Goal: Task Accomplishment & Management: Manage account settings

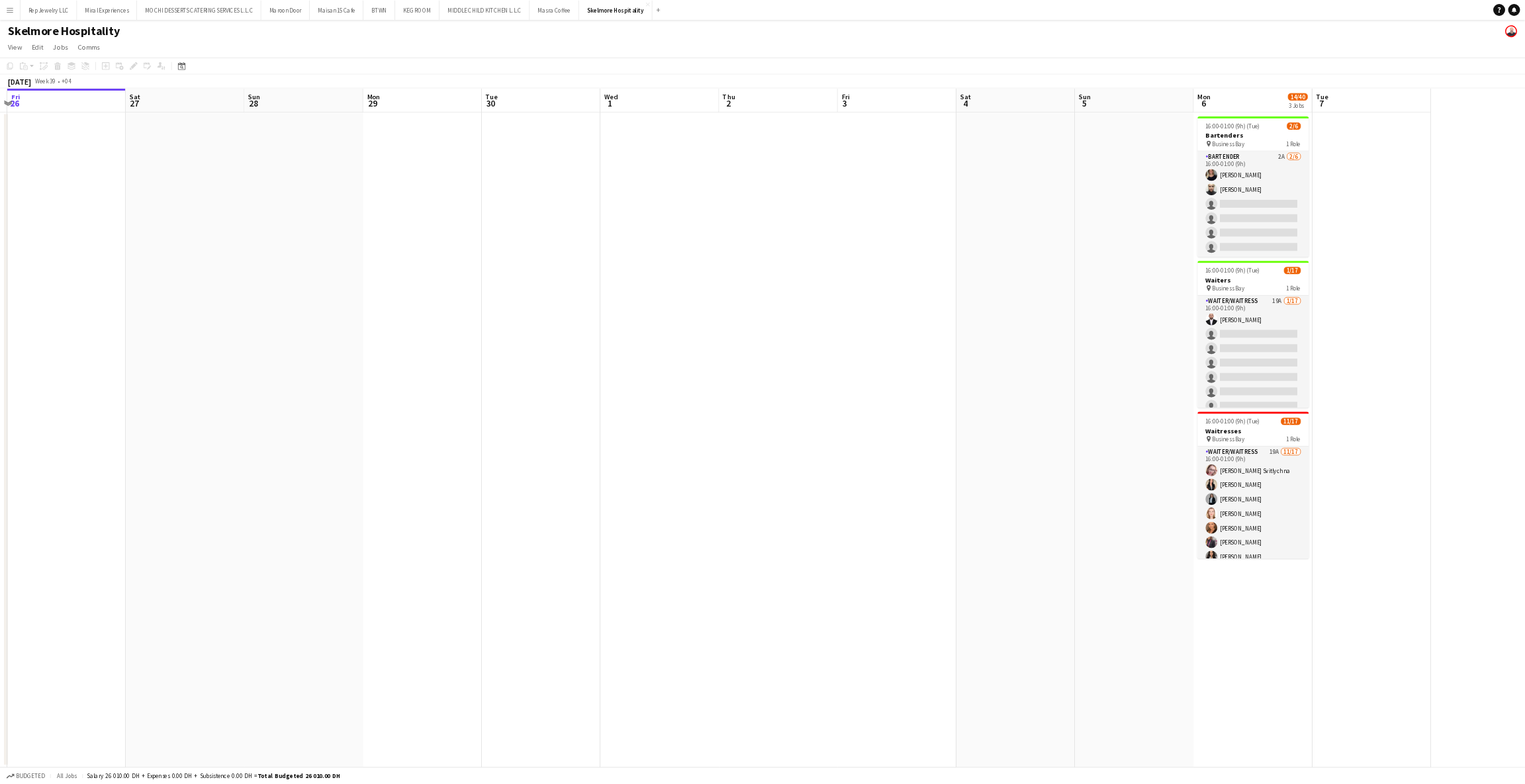
scroll to position [0, 464]
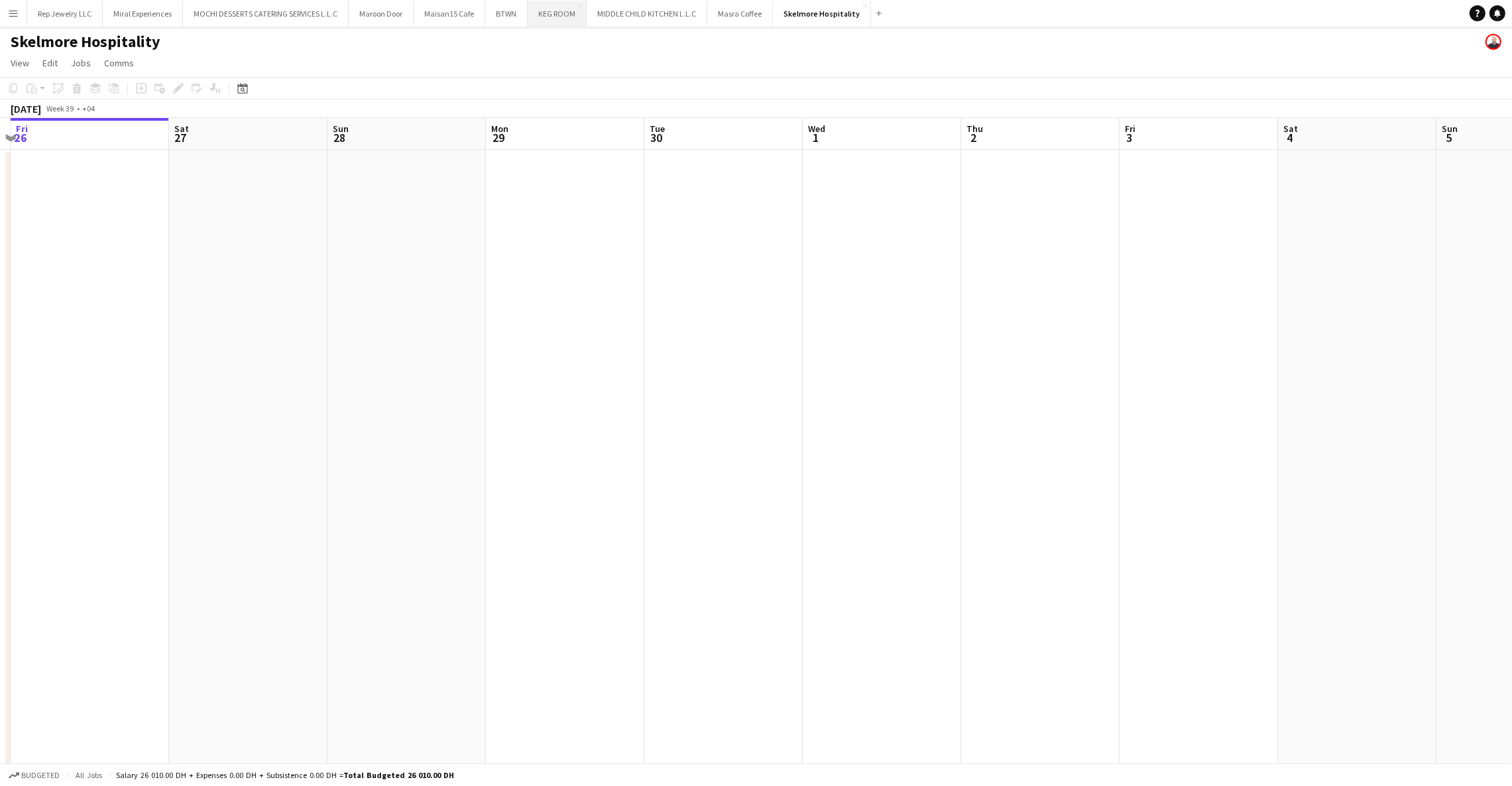
click at [548, 11] on button "KEG ROOM Close" at bounding box center [557, 14] width 59 height 26
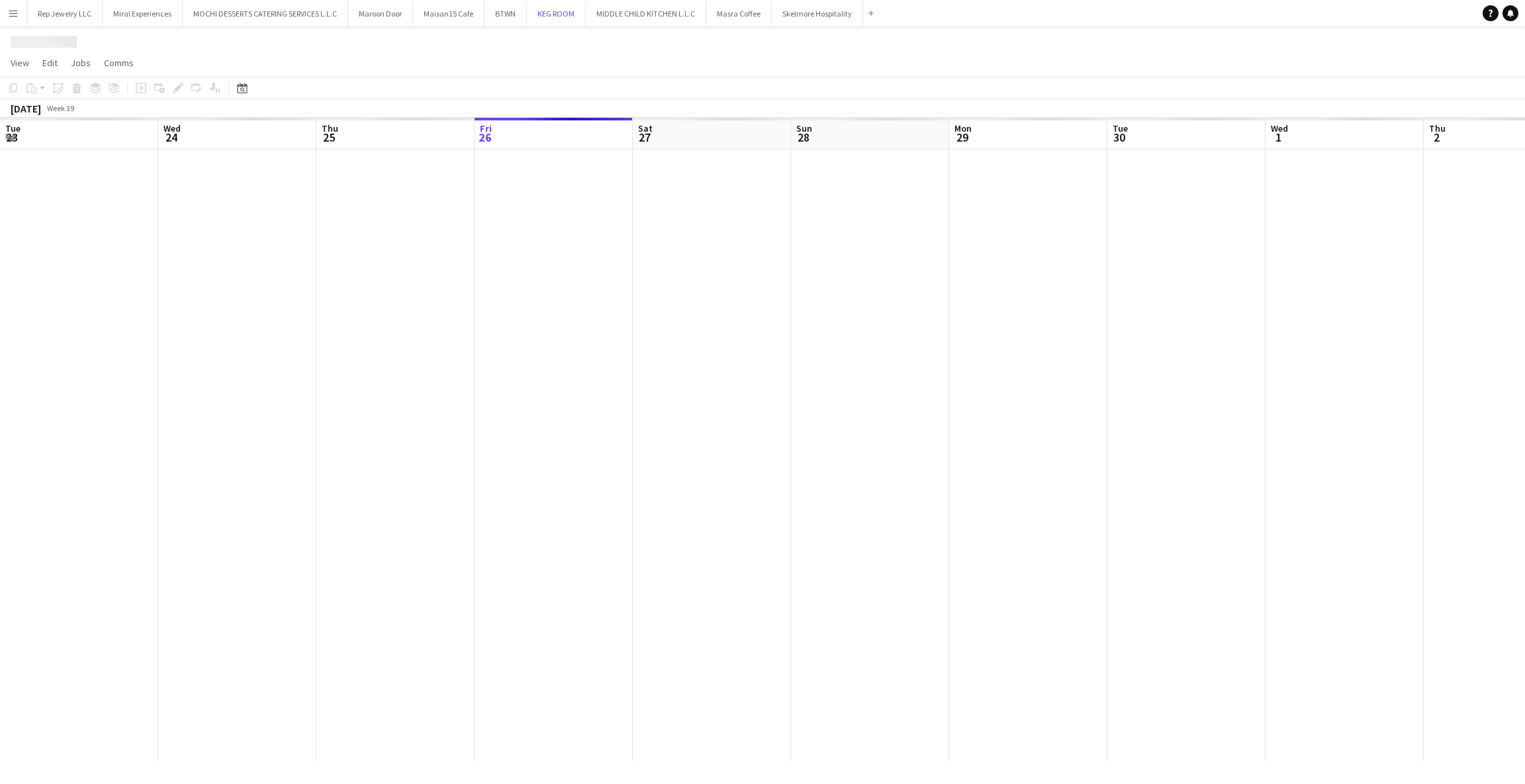
scroll to position [0, 316]
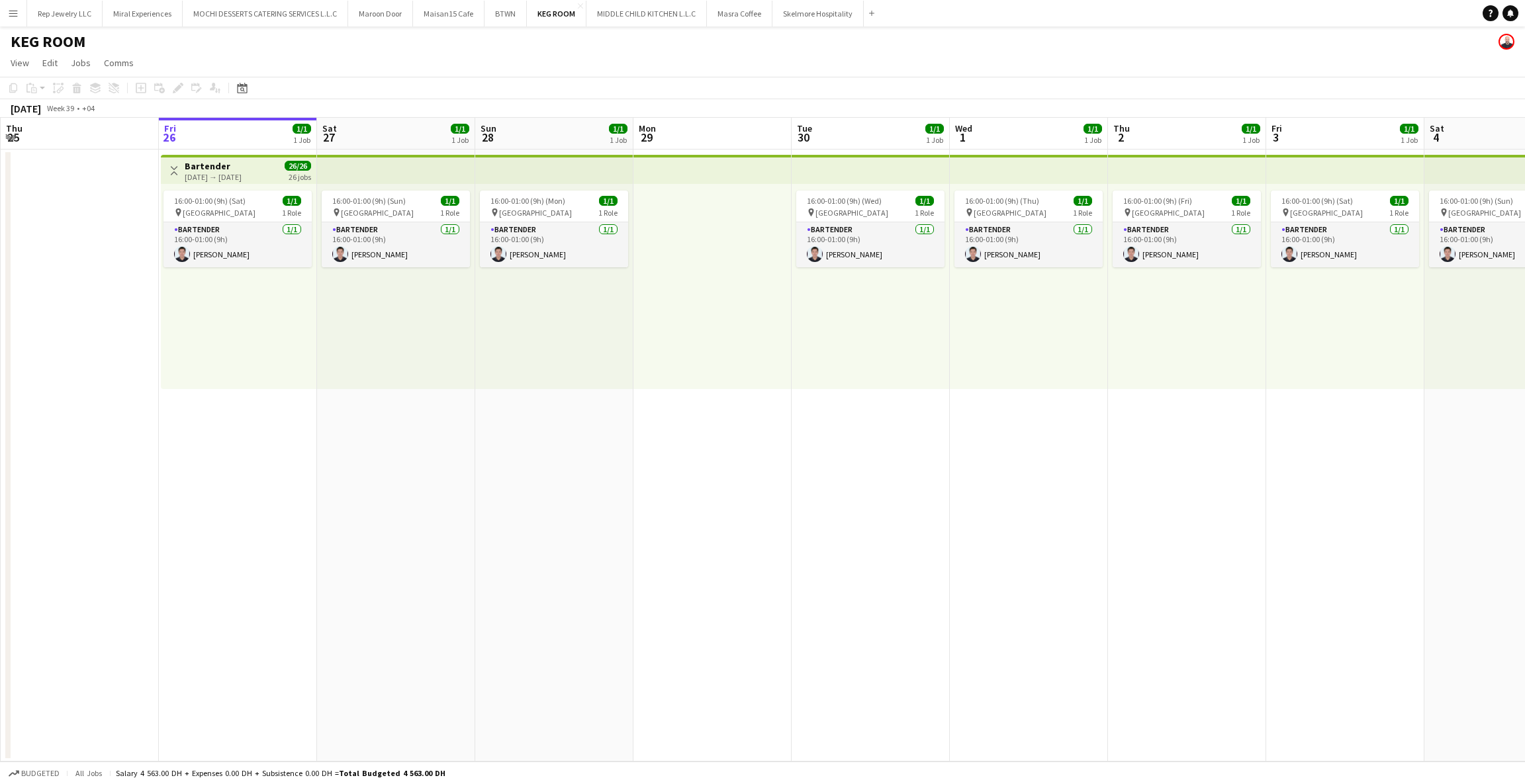
click at [242, 174] on div "[DATE] → [DATE]" at bounding box center [213, 177] width 57 height 10
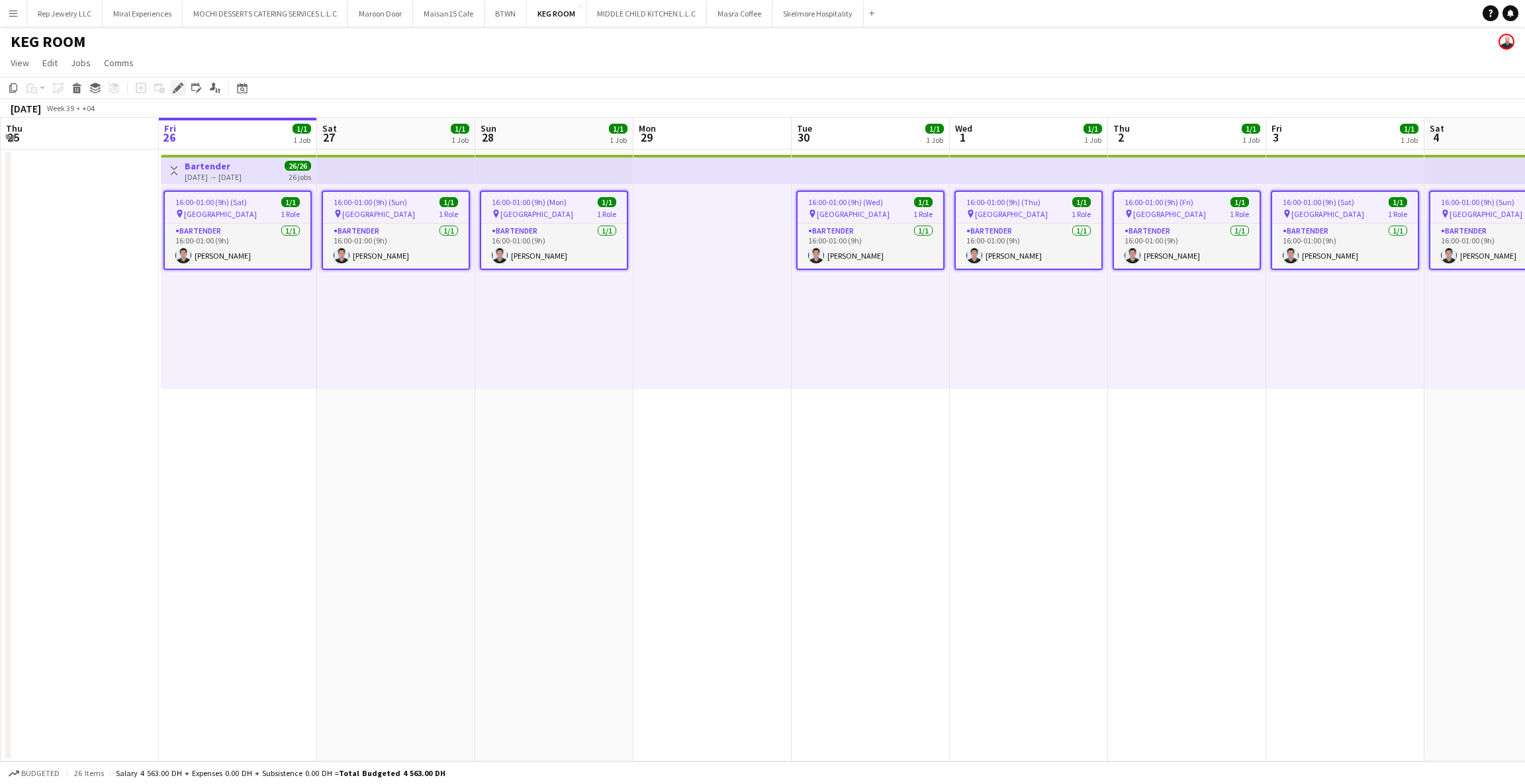
click at [178, 91] on icon "Edit" at bounding box center [178, 88] width 10 height 10
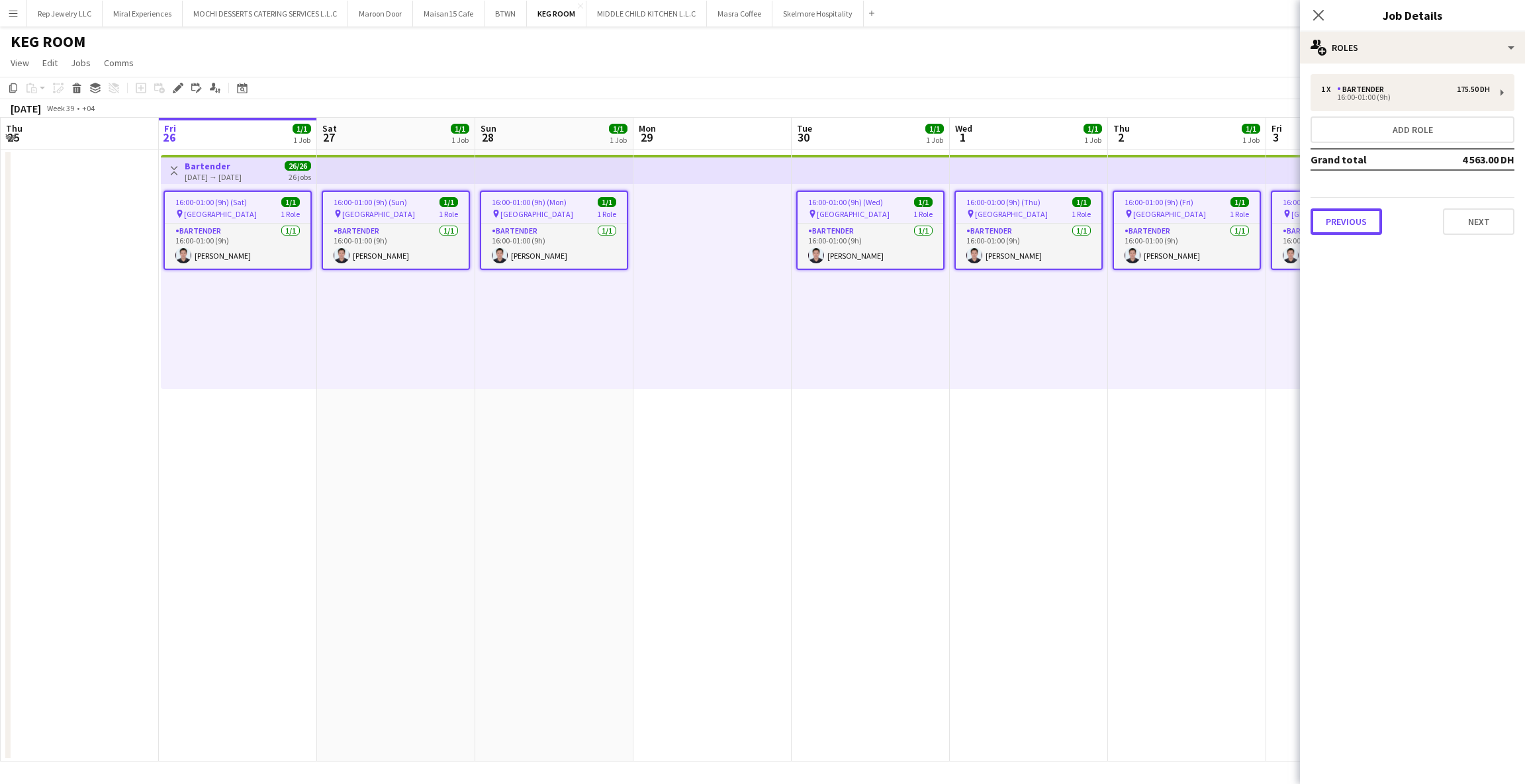
click at [1364, 219] on button "Previous" at bounding box center [1346, 221] width 72 height 26
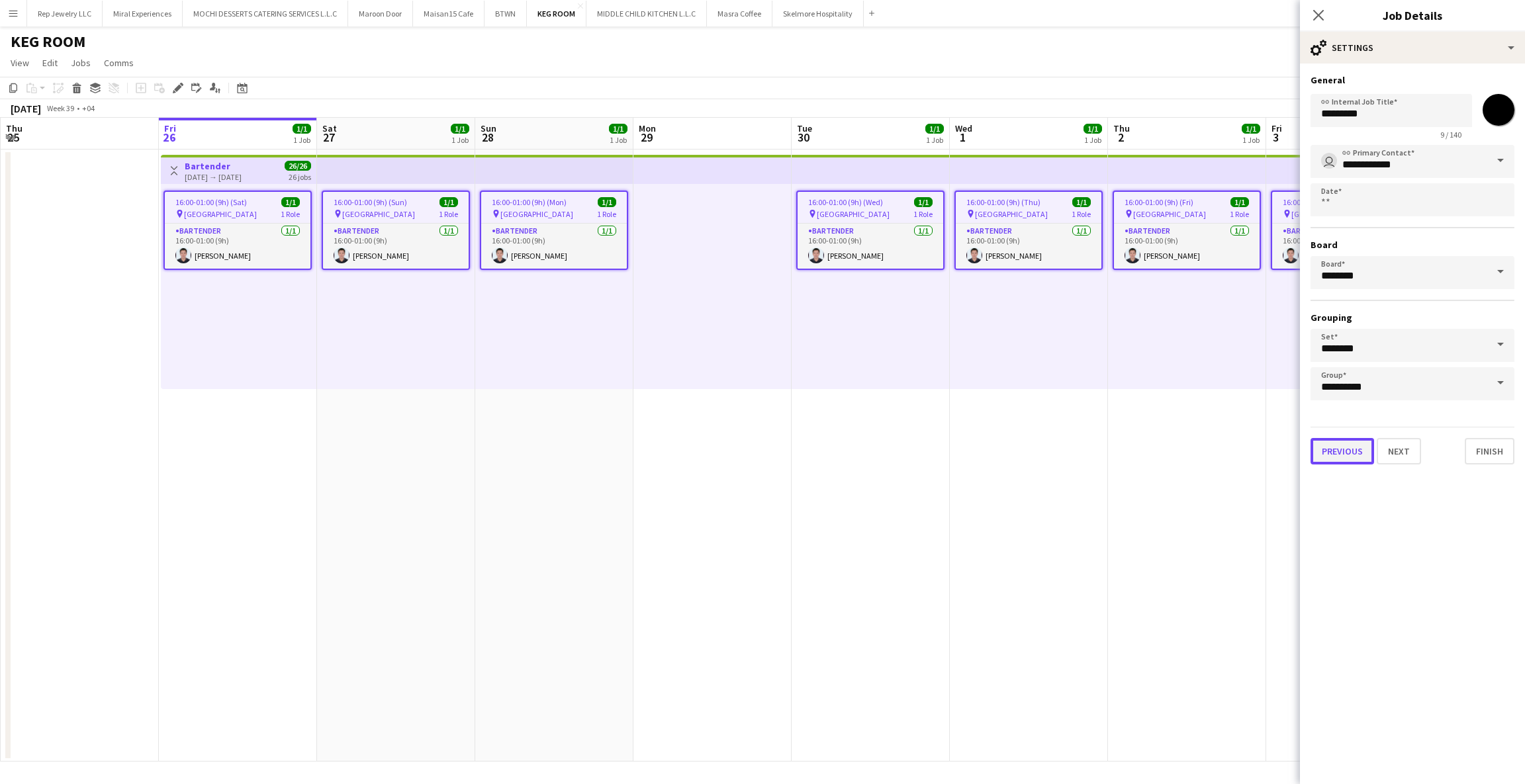
click at [1345, 439] on button "Previous" at bounding box center [1342, 451] width 63 height 26
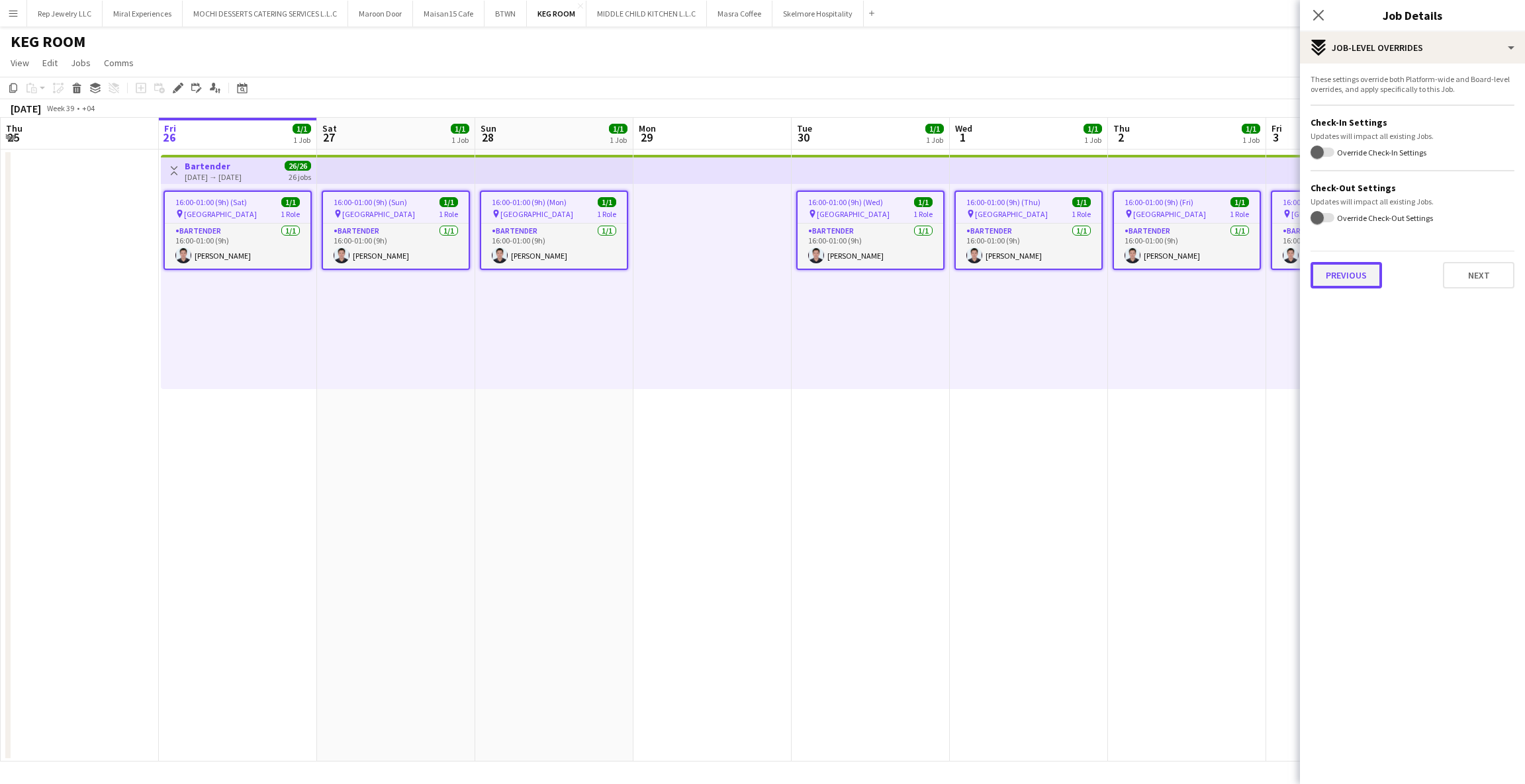
click at [1338, 266] on button "Previous" at bounding box center [1346, 275] width 72 height 26
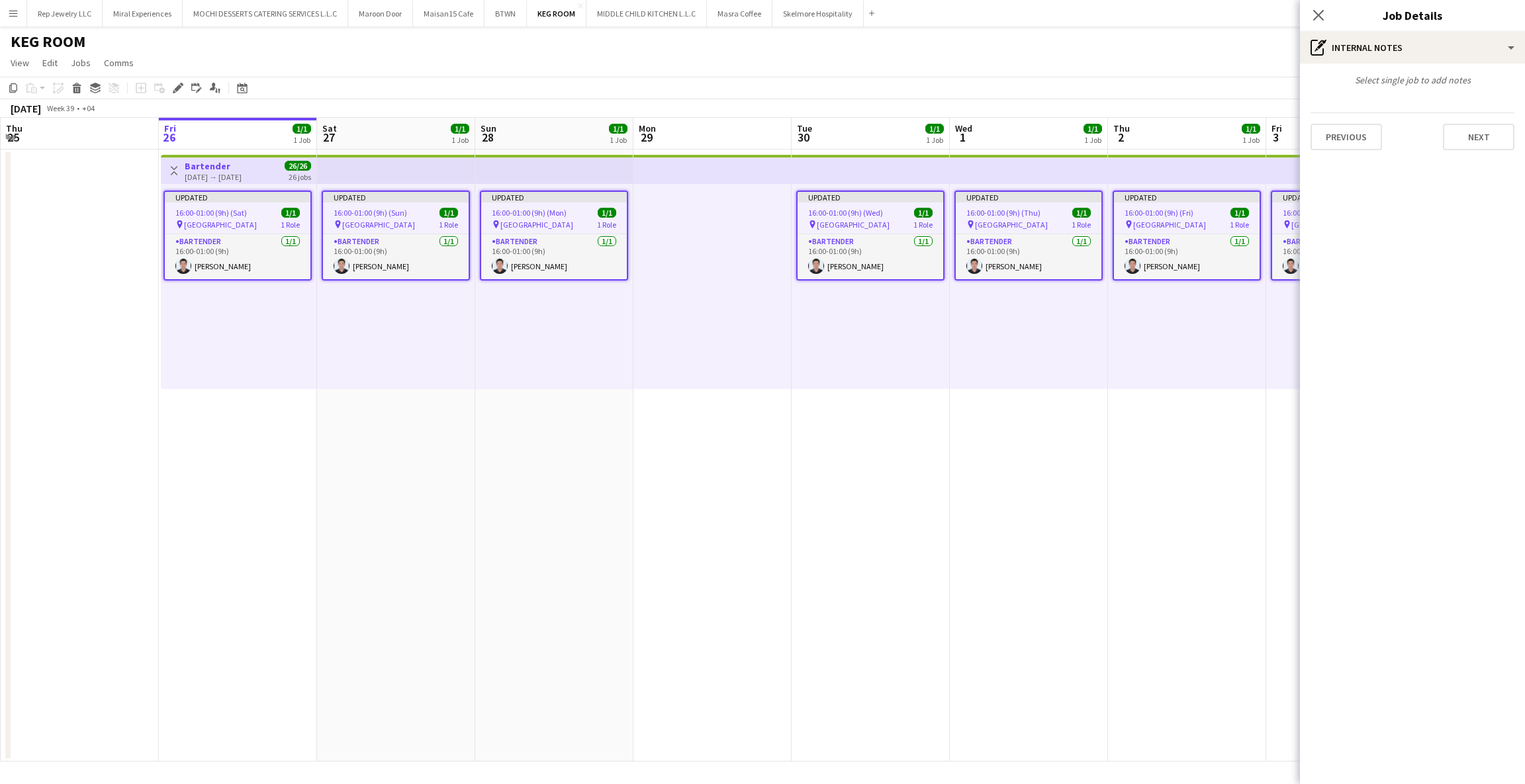
click at [1340, 151] on div "Select single job to add notes Previous Next" at bounding box center [1412, 112] width 225 height 97
click at [1339, 142] on button "Previous" at bounding box center [1346, 137] width 72 height 26
click at [1351, 91] on input "Type to search client labels..." at bounding box center [1412, 91] width 183 height 12
click at [1357, 120] on div at bounding box center [1412, 130] width 204 height 34
paste input "**********"
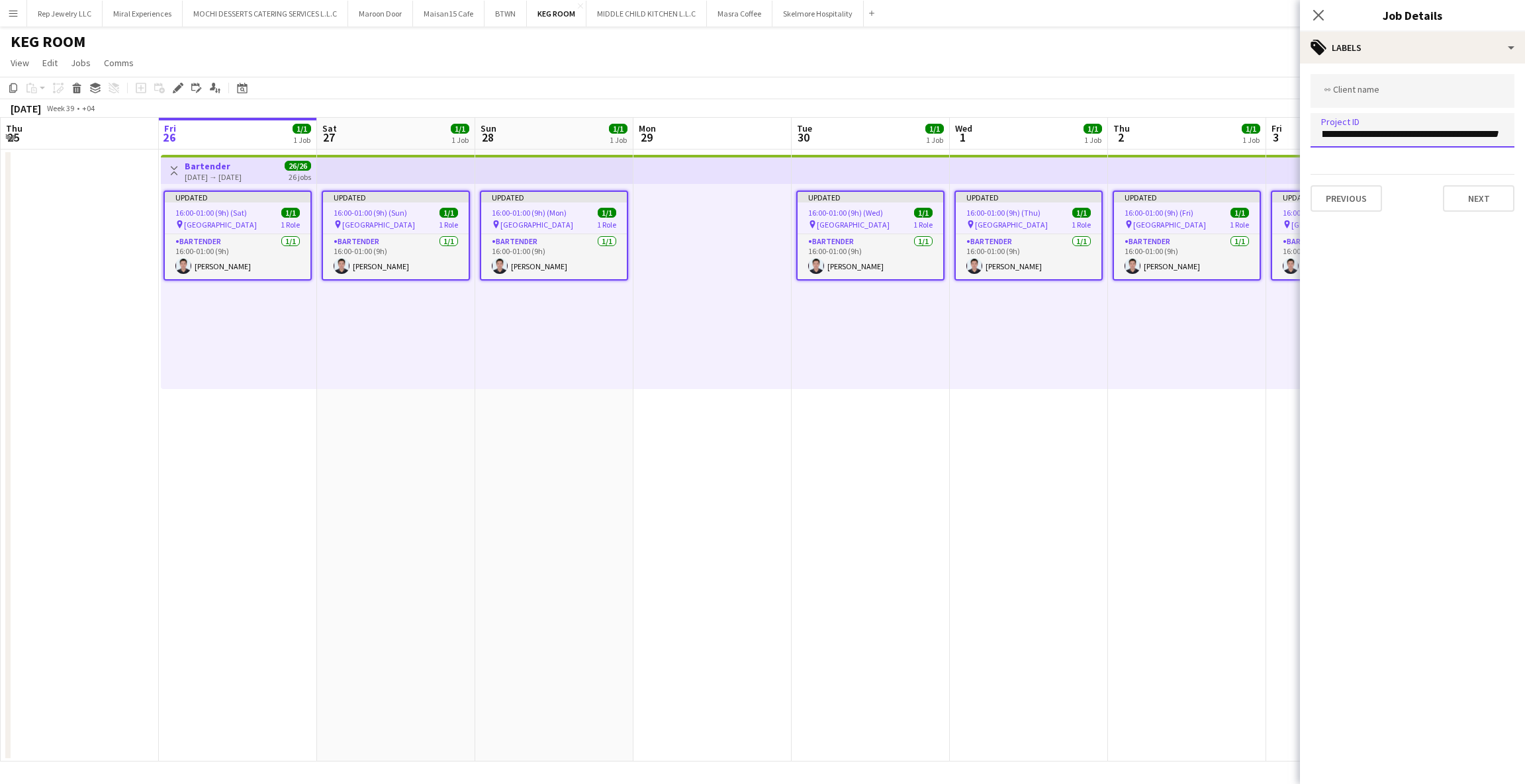
scroll to position [0, 0]
drag, startPoint x: 1500, startPoint y: 132, endPoint x: 1364, endPoint y: 133, distance: 136.0
click at [1364, 133] on input "**********" at bounding box center [1412, 134] width 183 height 12
type input "**********"
click at [1370, 96] on form at bounding box center [1412, 91] width 183 height 14
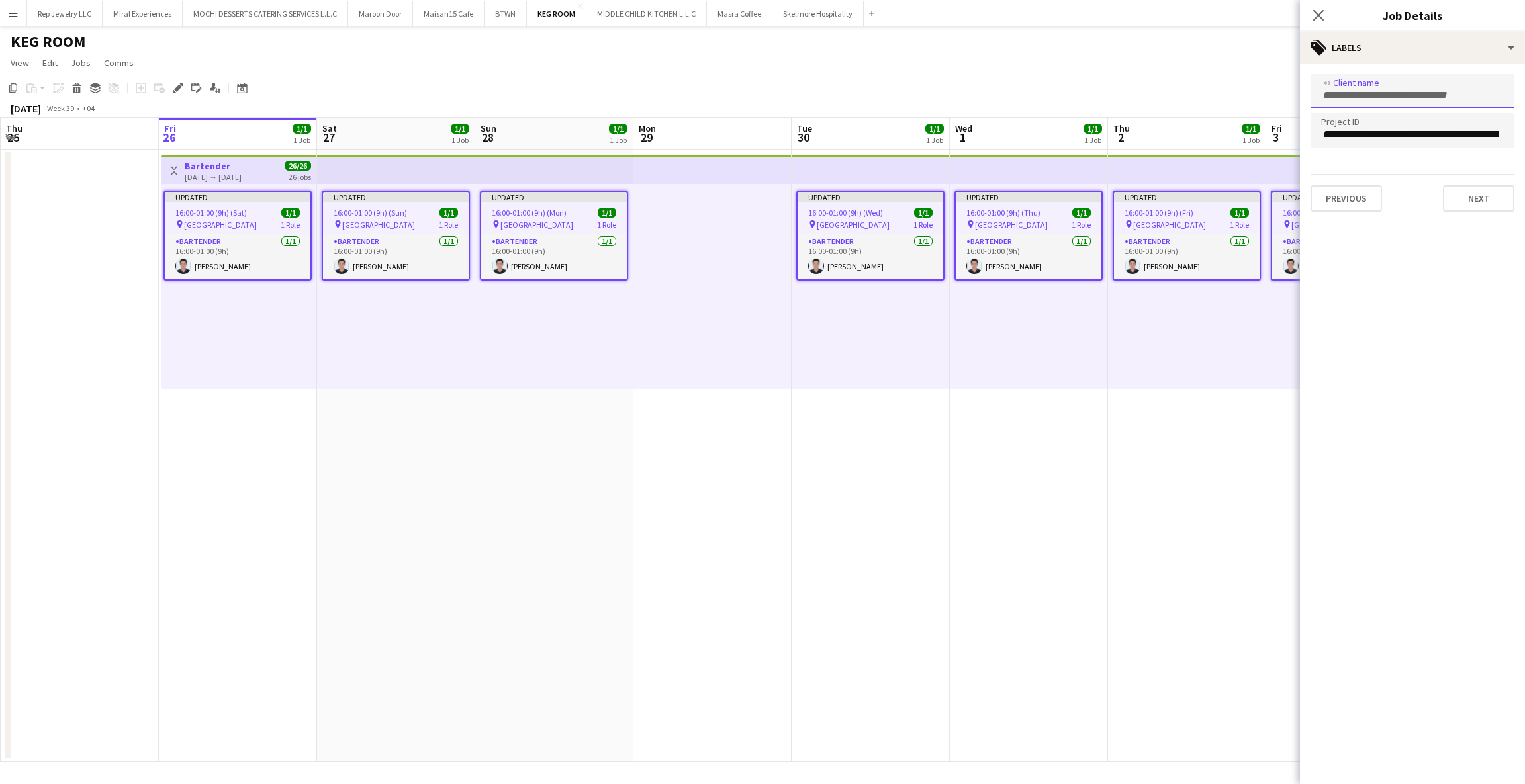
paste input "**********"
type input "**********"
click at [1453, 194] on button "Next" at bounding box center [1479, 198] width 72 height 26
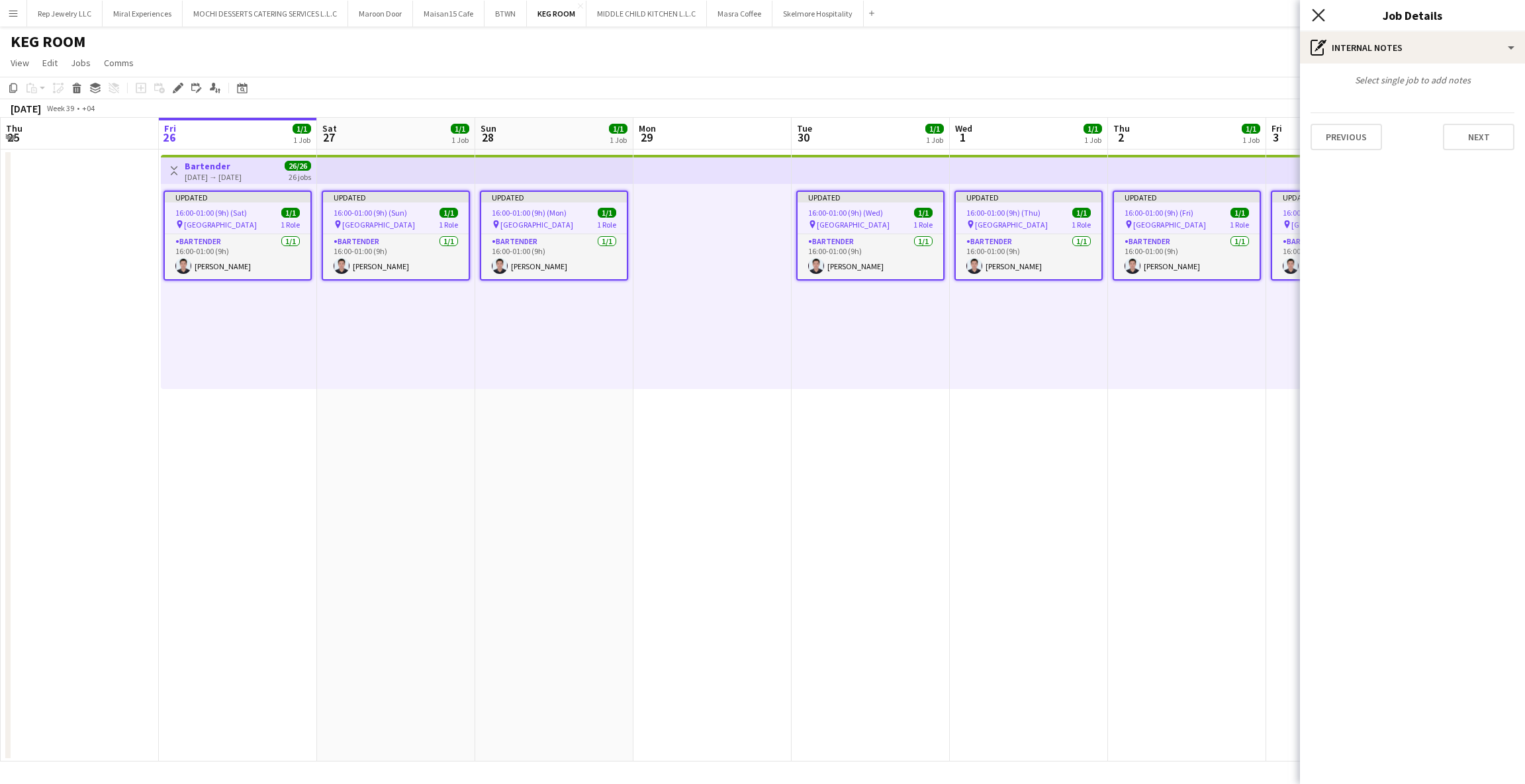
click at [1316, 16] on icon "Close pop-in" at bounding box center [1318, 15] width 13 height 13
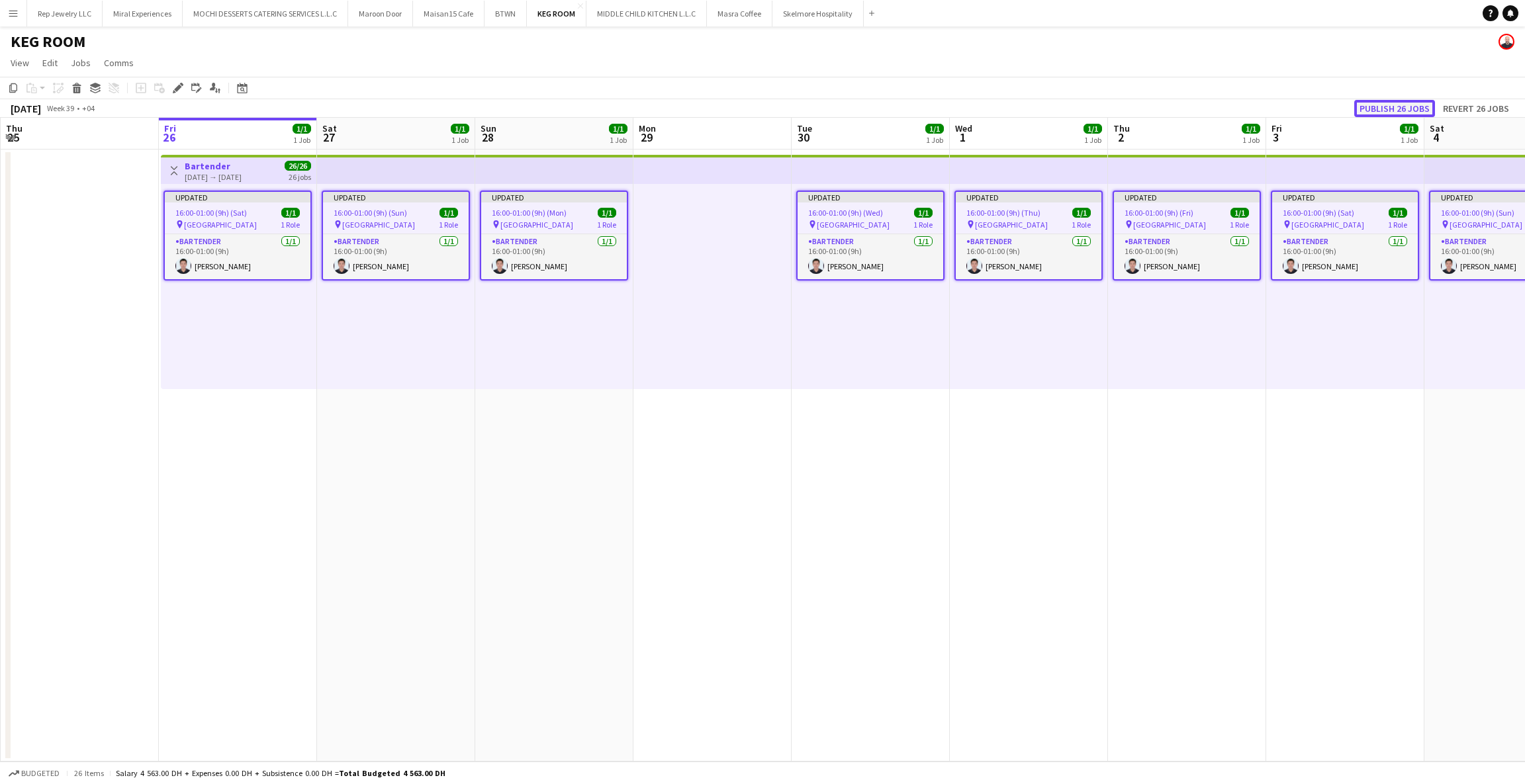
click at [1375, 107] on button "Publish 26 jobs" at bounding box center [1394, 108] width 81 height 17
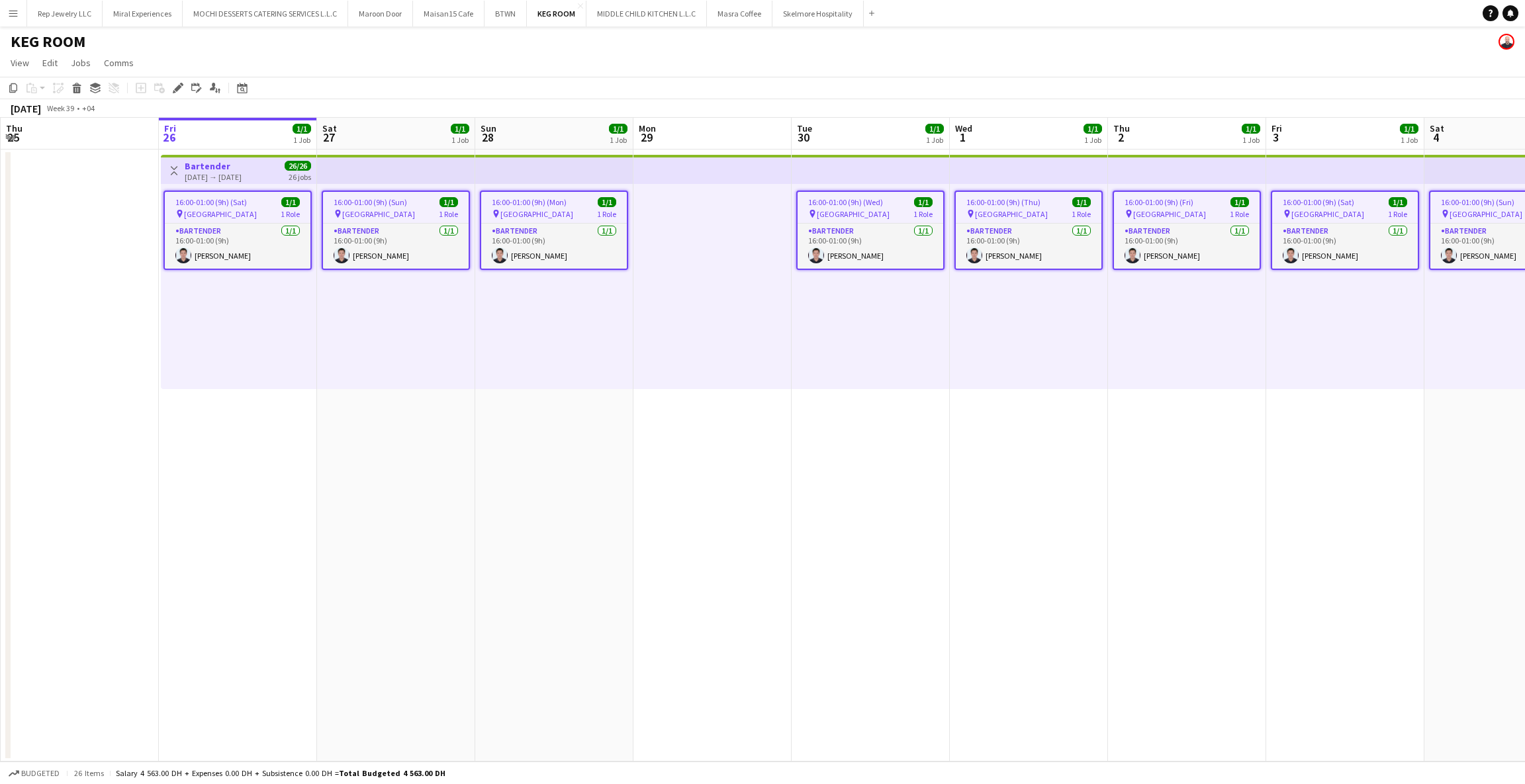
click at [404, 480] on app-date-cell "16:00-01:00 (9h) (Sun) 1/1 pin Abu Dhabi 1 Role Bartender [DATE] 16:00-01:00 (9…" at bounding box center [396, 455] width 158 height 612
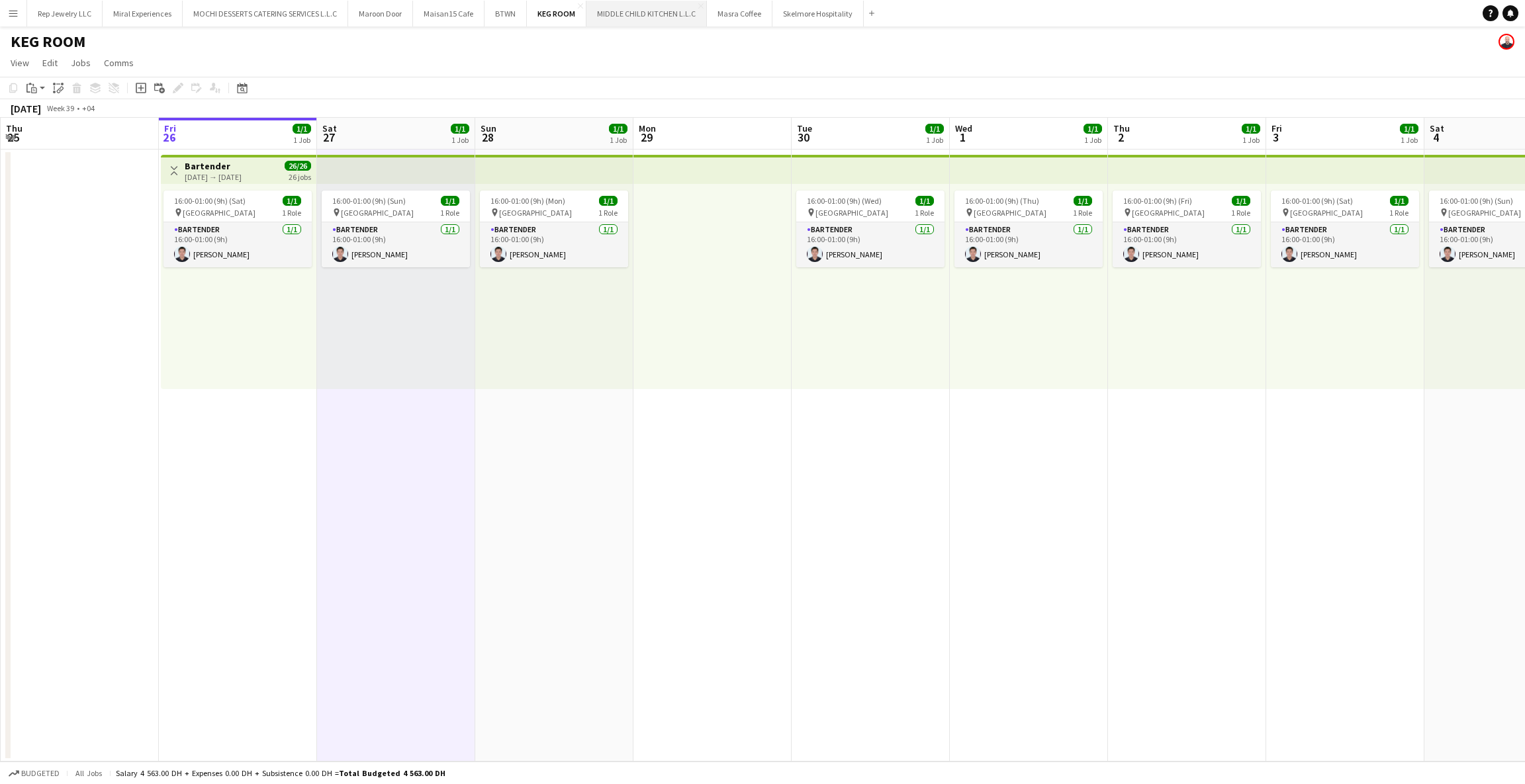
click at [641, 19] on button "MIDDLE CHILD KITCHEN L.L.C Close" at bounding box center [646, 14] width 120 height 26
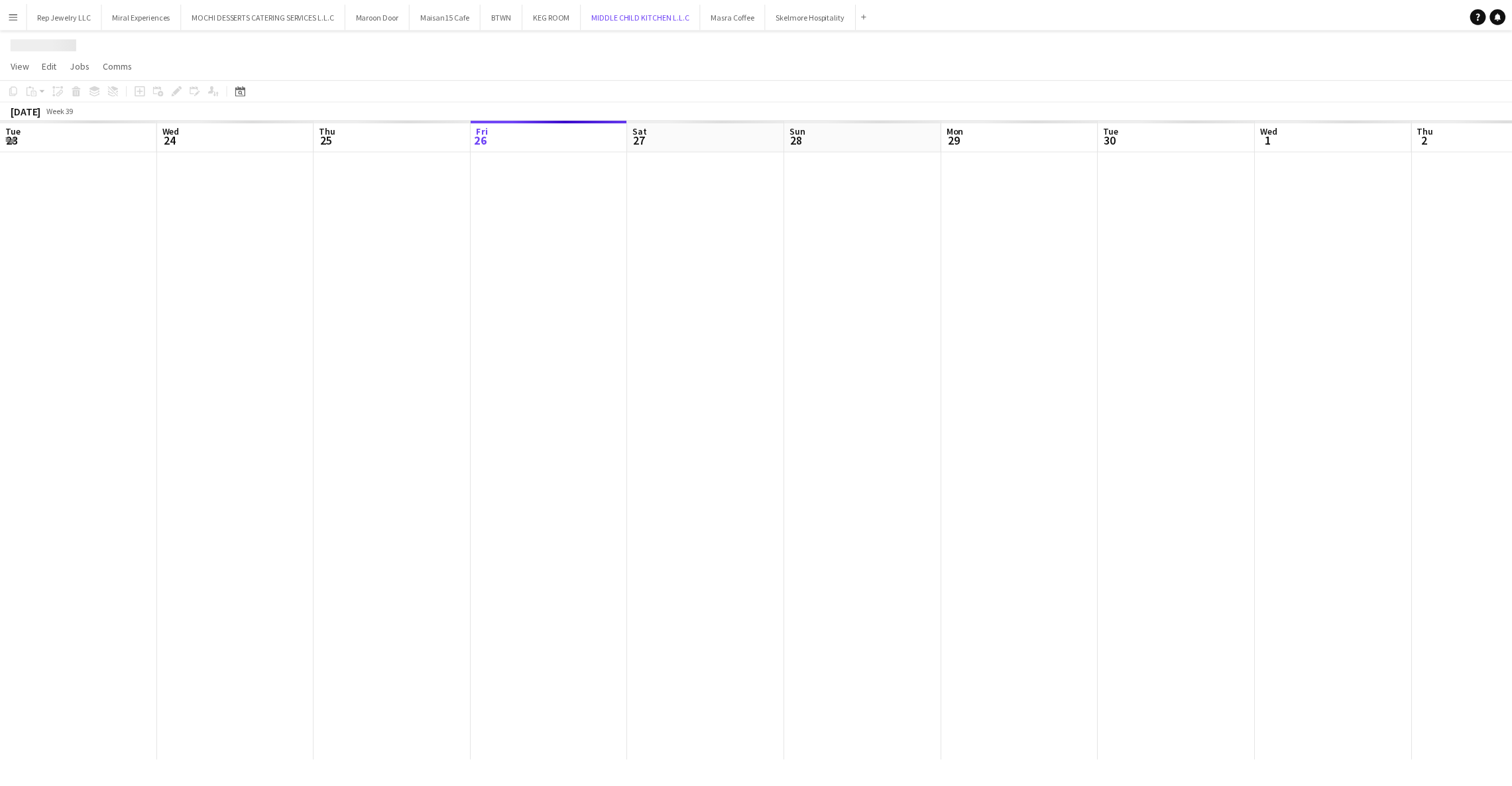
scroll to position [0, 317]
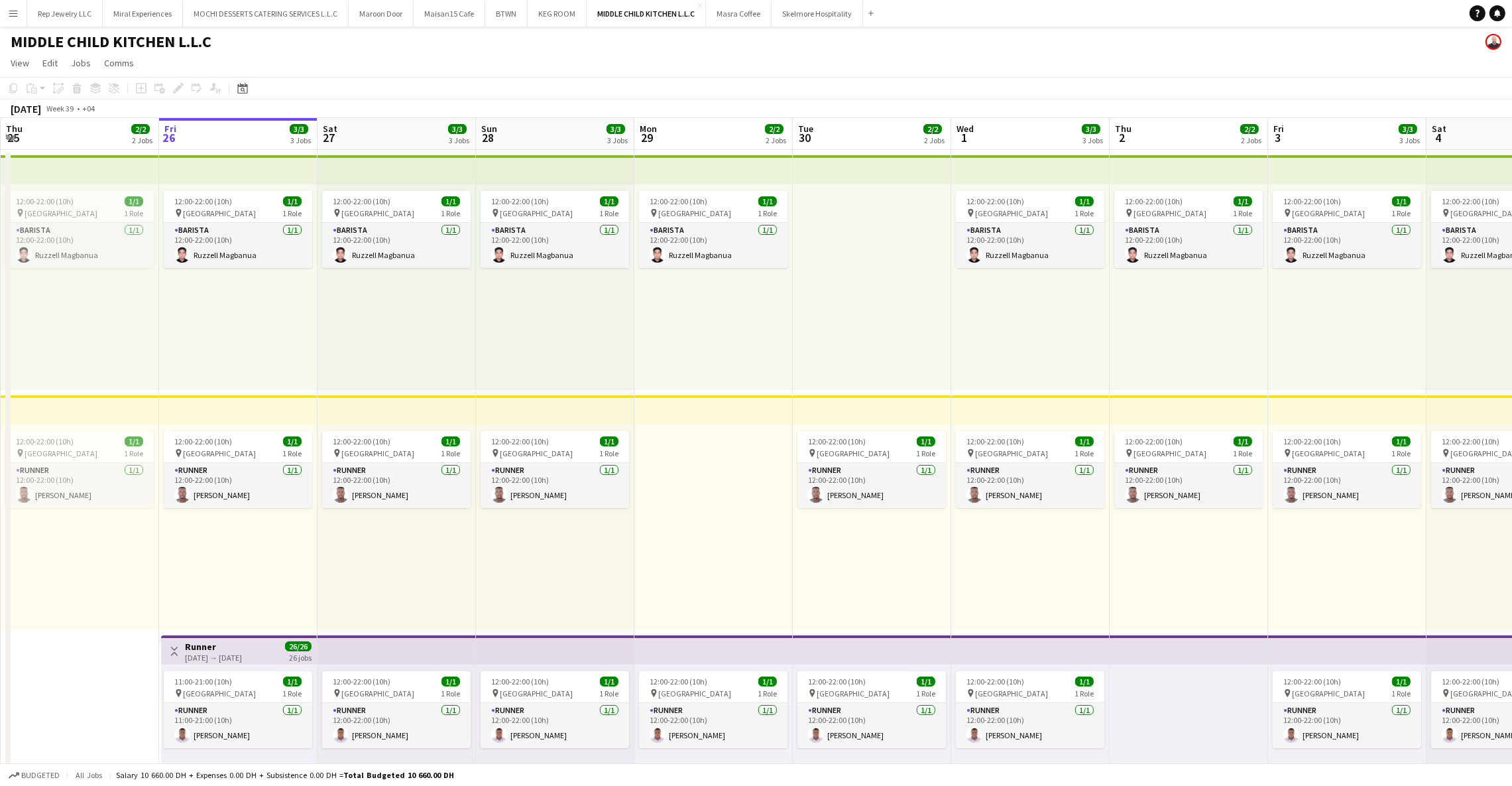
click at [262, 180] on app-top-bar at bounding box center [238, 170] width 158 height 29
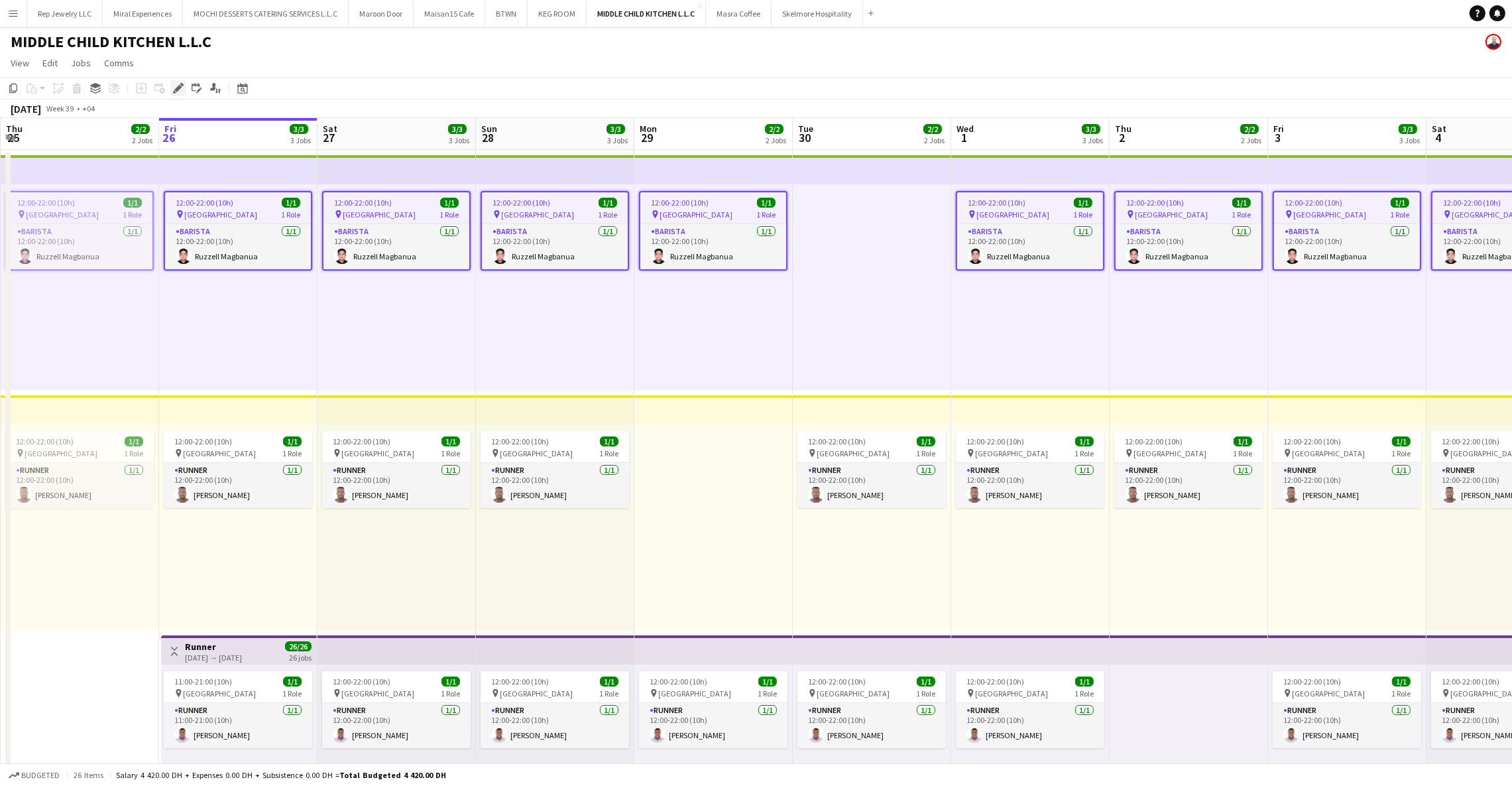
click at [181, 83] on icon at bounding box center [182, 85] width 3 height 3
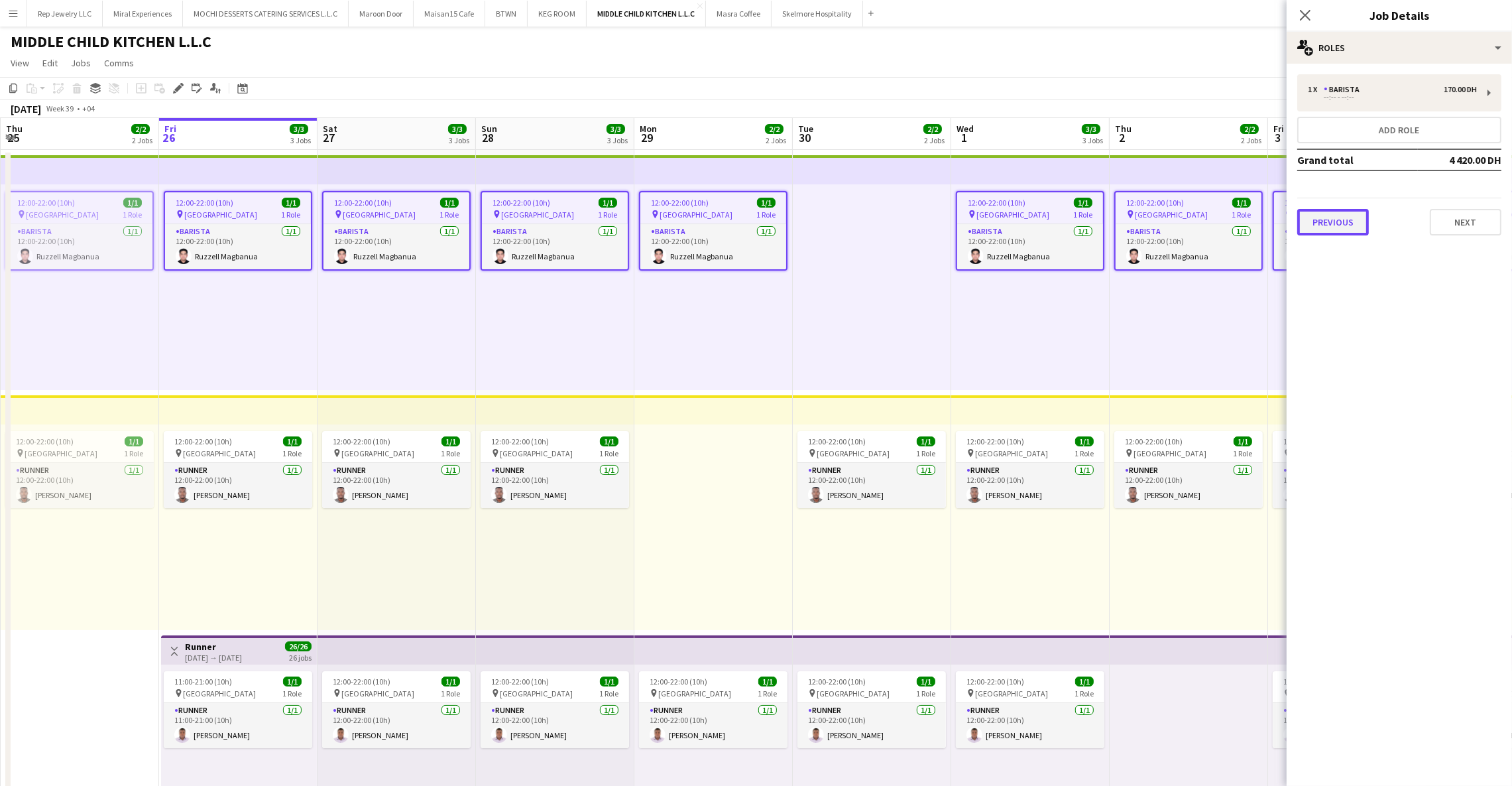
click at [1307, 231] on button "Previous" at bounding box center [1333, 222] width 72 height 27
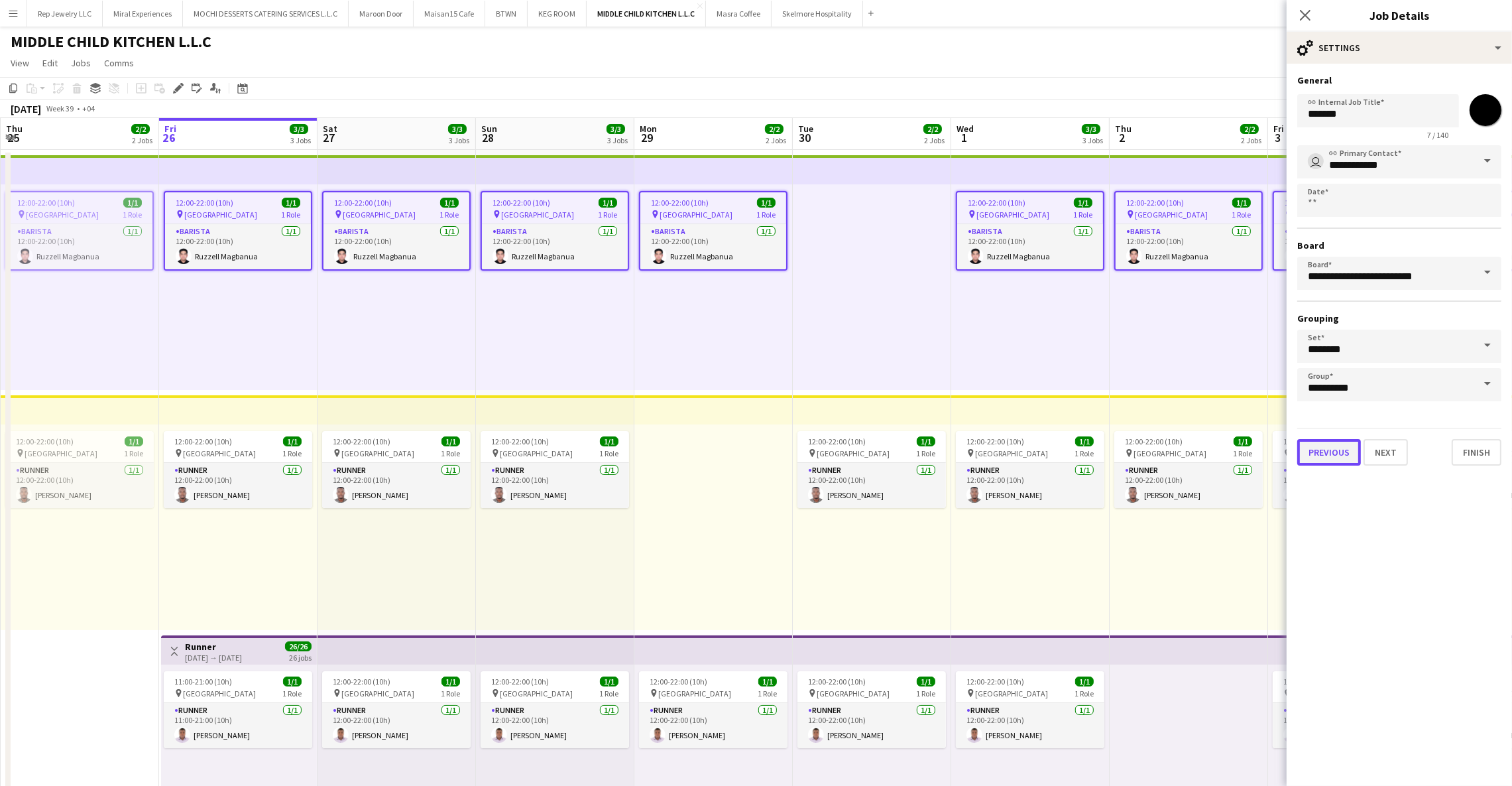
click at [1328, 439] on button "Previous" at bounding box center [1329, 452] width 63 height 27
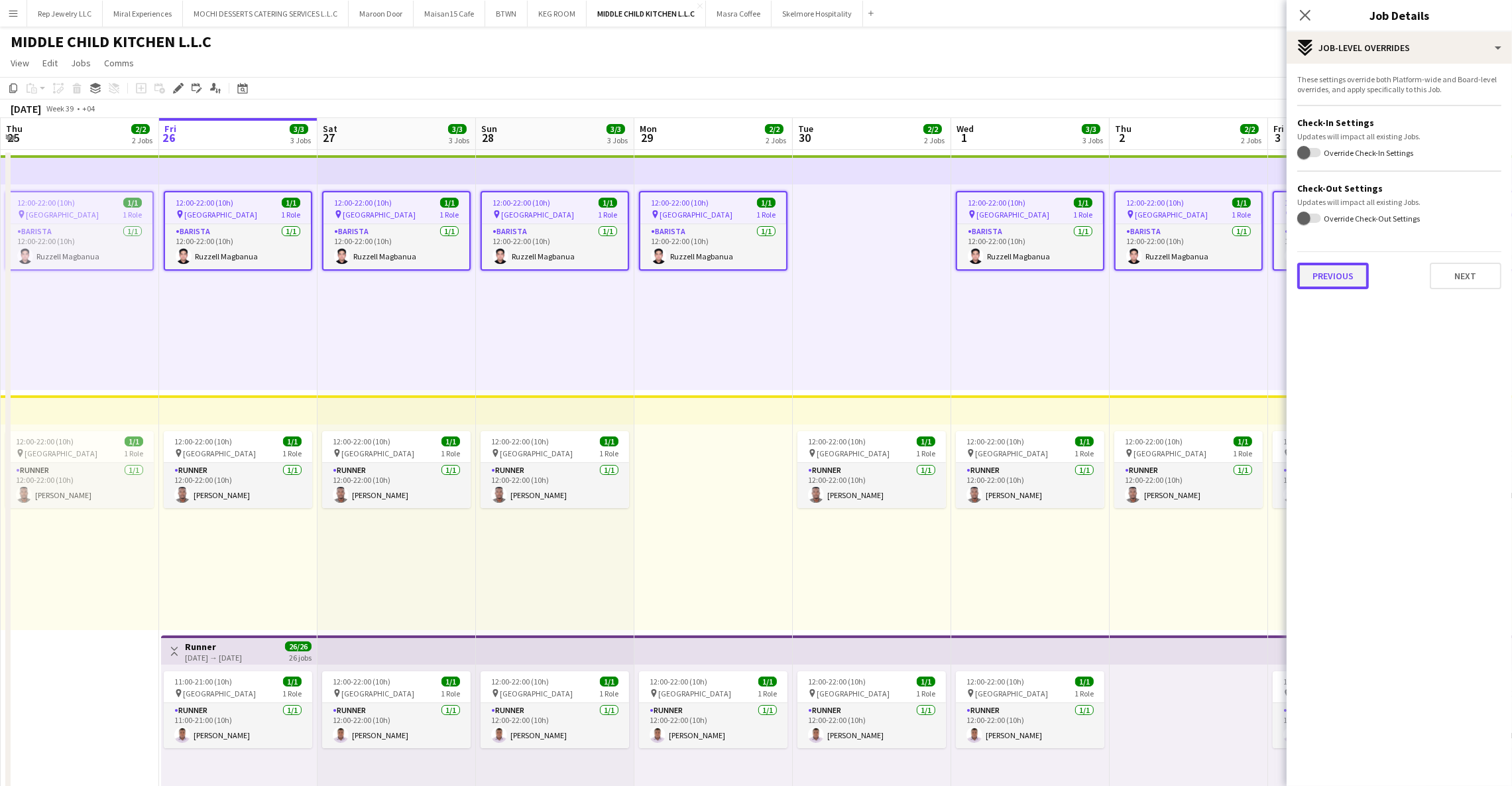
click at [1323, 279] on button "Previous" at bounding box center [1333, 276] width 72 height 27
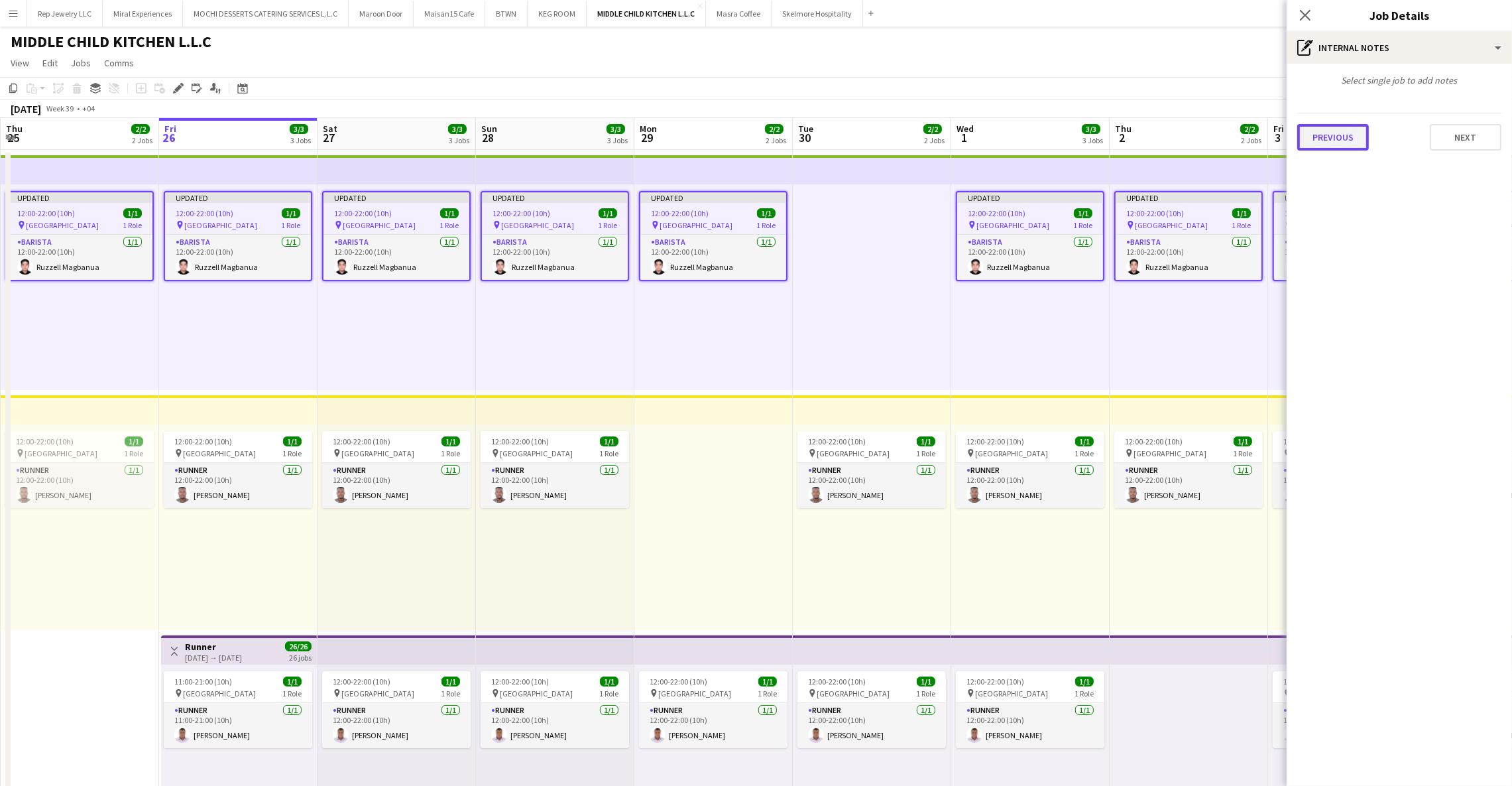
click at [1324, 139] on button "Previous" at bounding box center [1333, 137] width 72 height 27
click at [1334, 141] on form at bounding box center [1400, 148] width 183 height 14
paste input "**********"
type input "**********"
click at [1302, 16] on icon "Close pop-in" at bounding box center [1305, 15] width 13 height 13
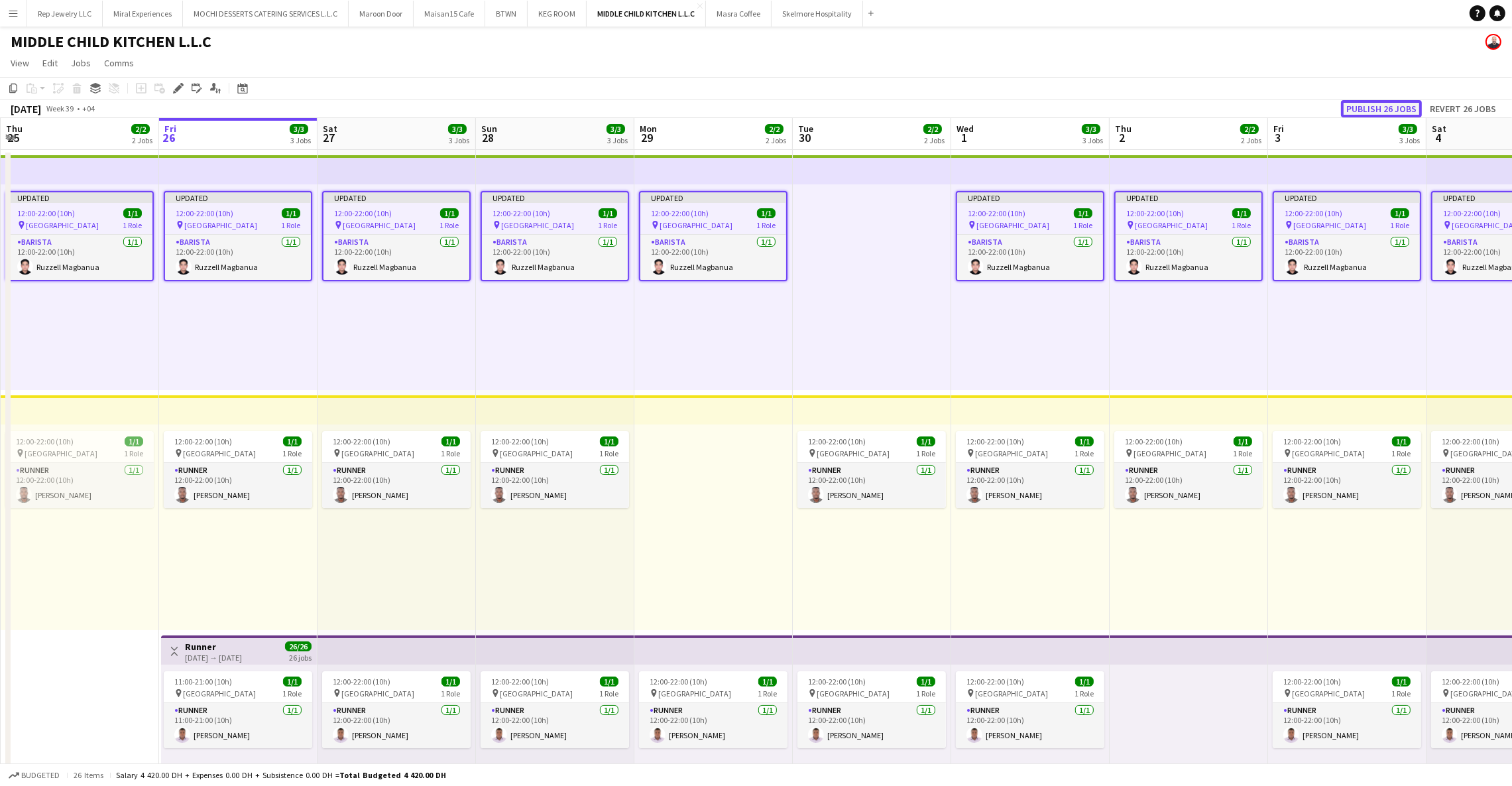
click at [1372, 111] on button "Publish 26 jobs" at bounding box center [1381, 109] width 81 height 17
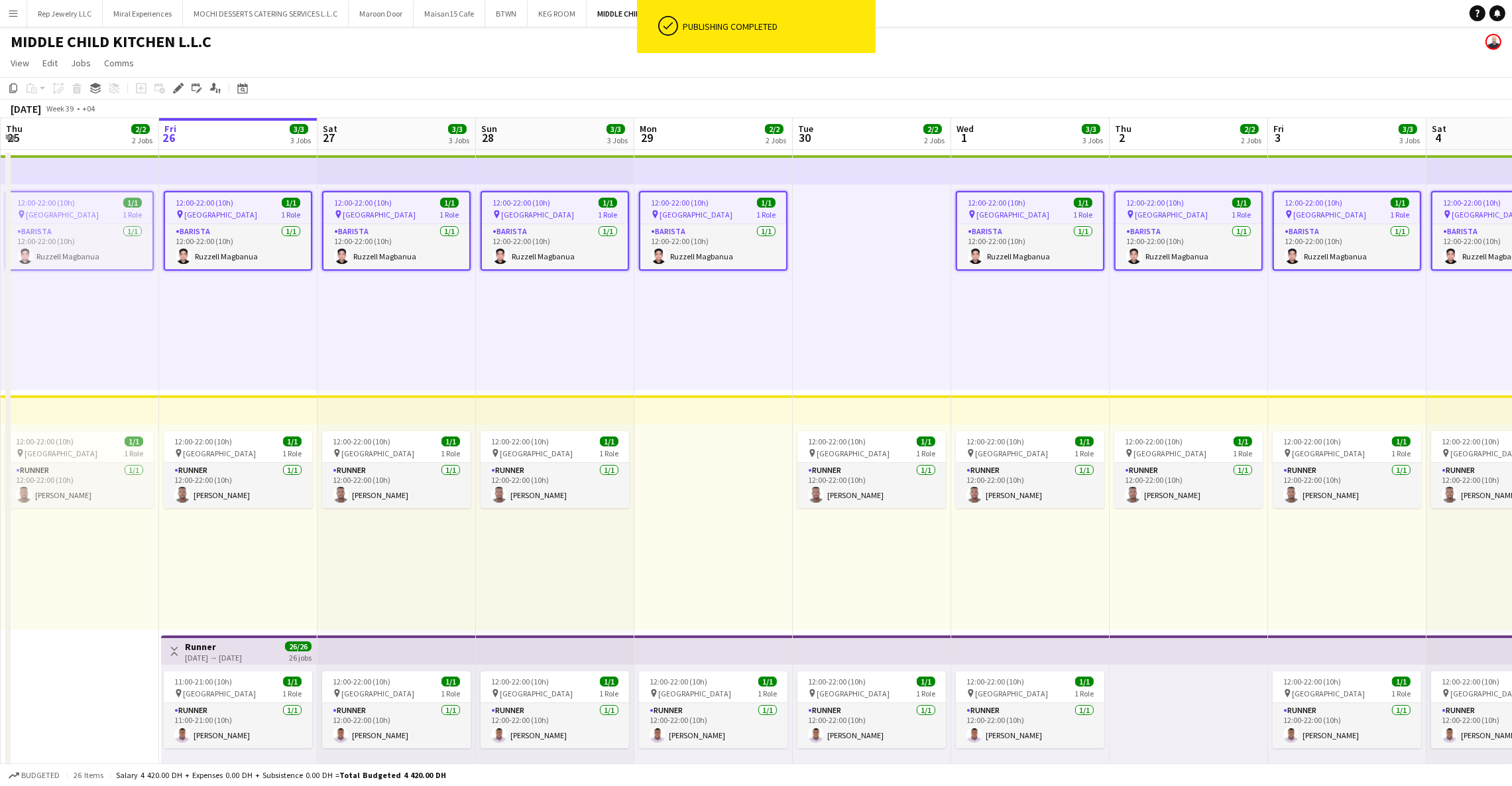
click at [596, 414] on app-top-bar at bounding box center [554, 410] width 158 height 29
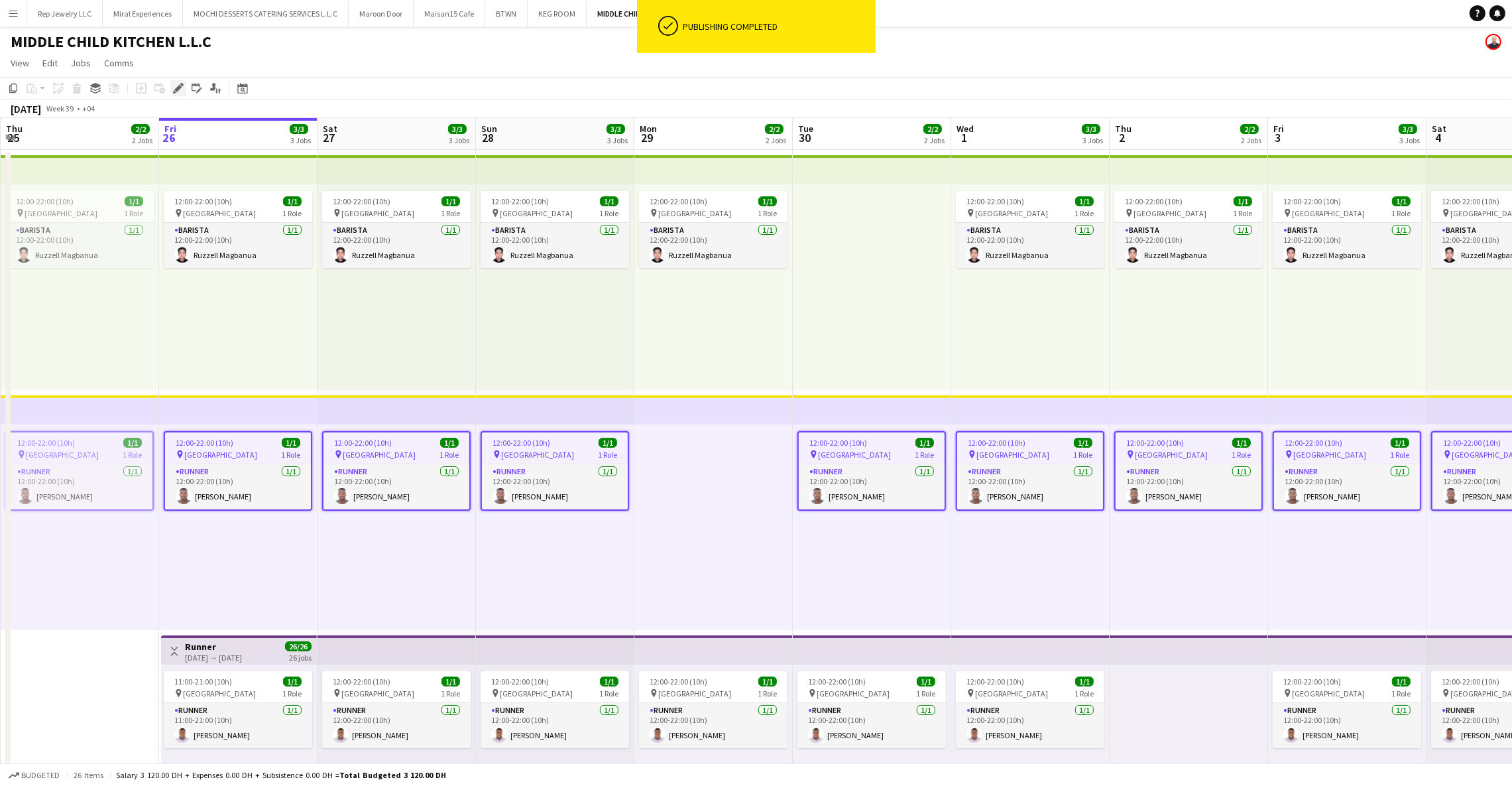
click at [180, 86] on icon at bounding box center [178, 88] width 8 height 8
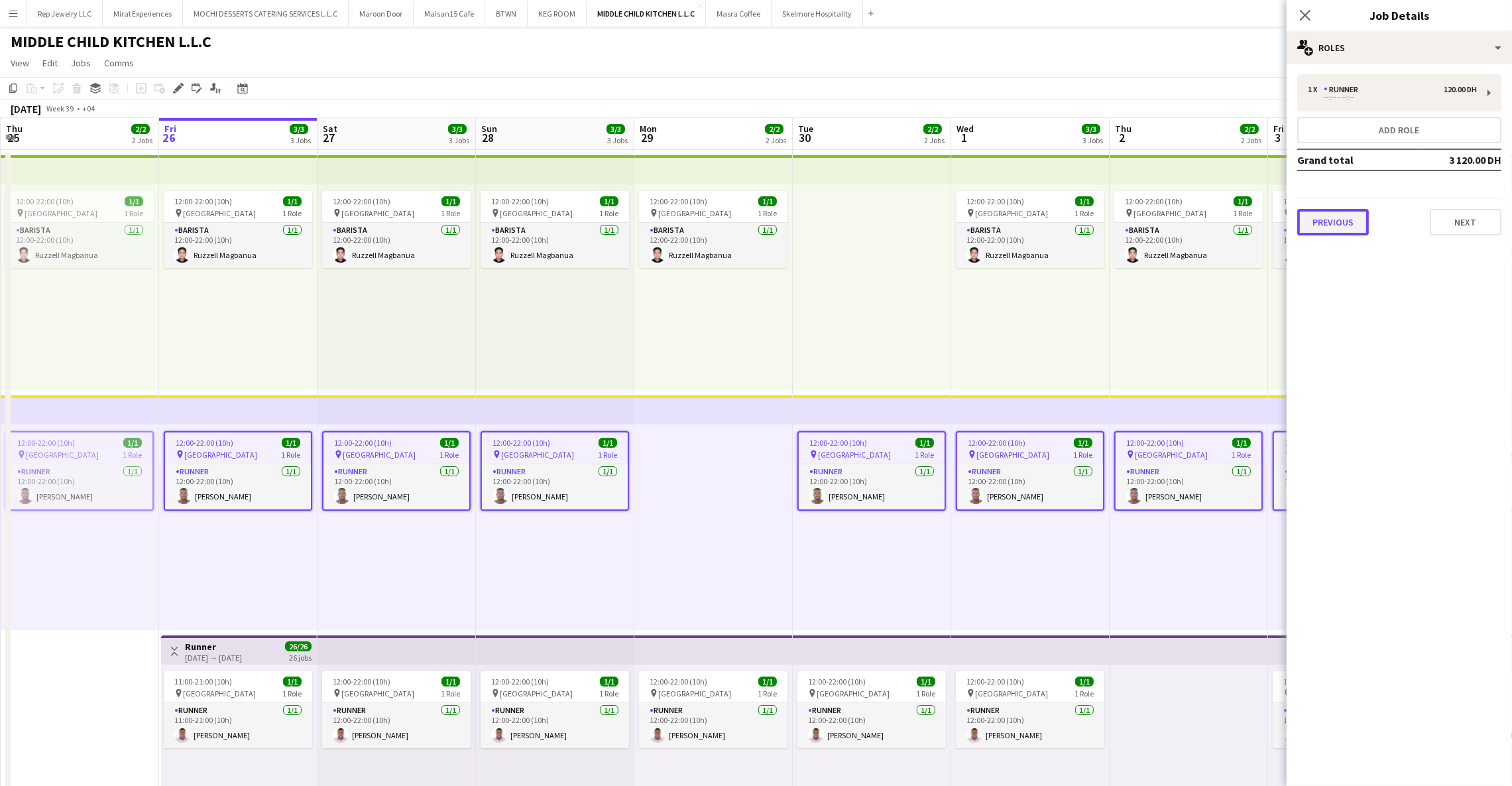
click at [1329, 220] on button "Previous" at bounding box center [1333, 222] width 72 height 27
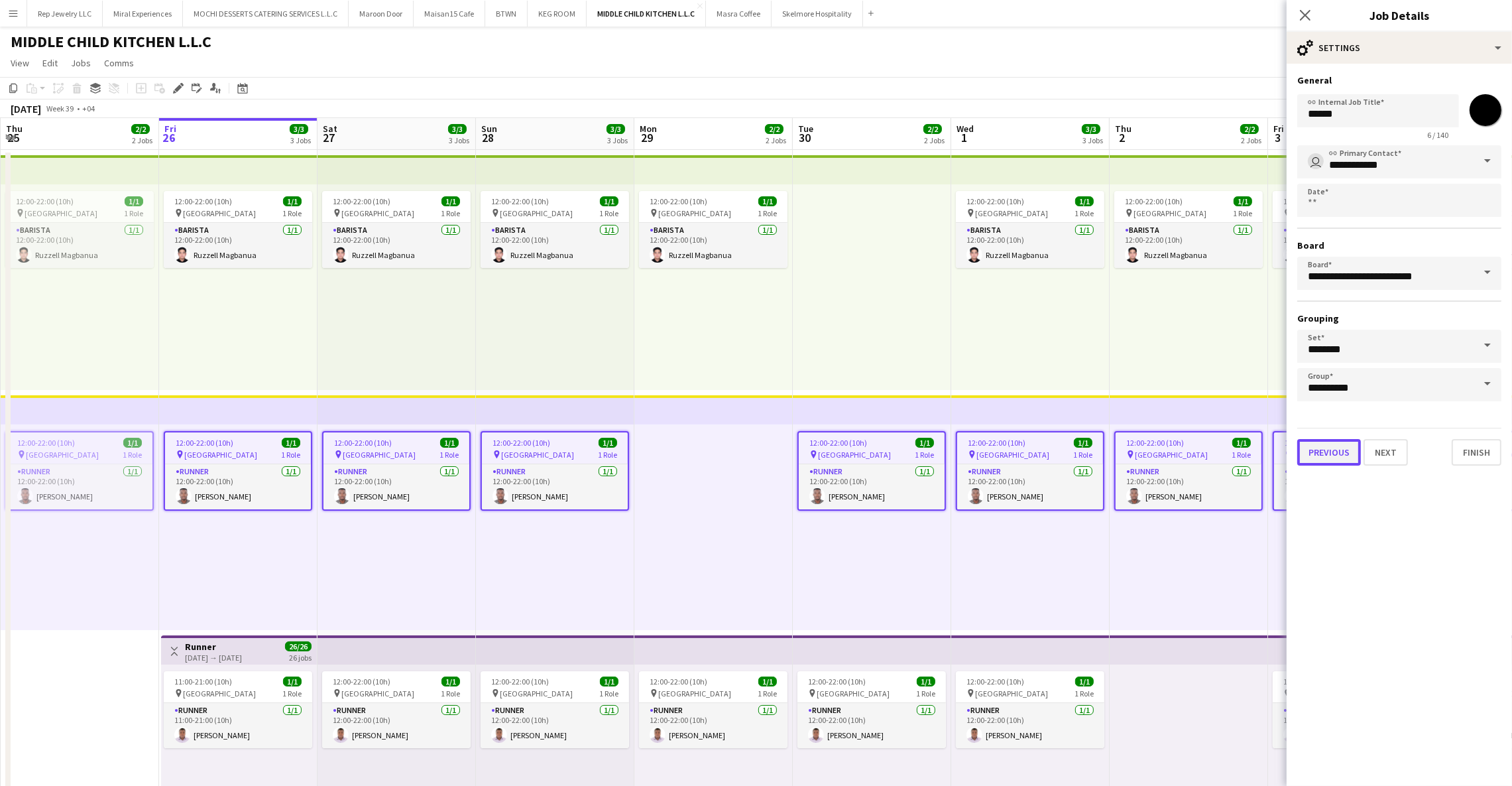
click at [1335, 439] on button "Previous" at bounding box center [1329, 452] width 63 height 27
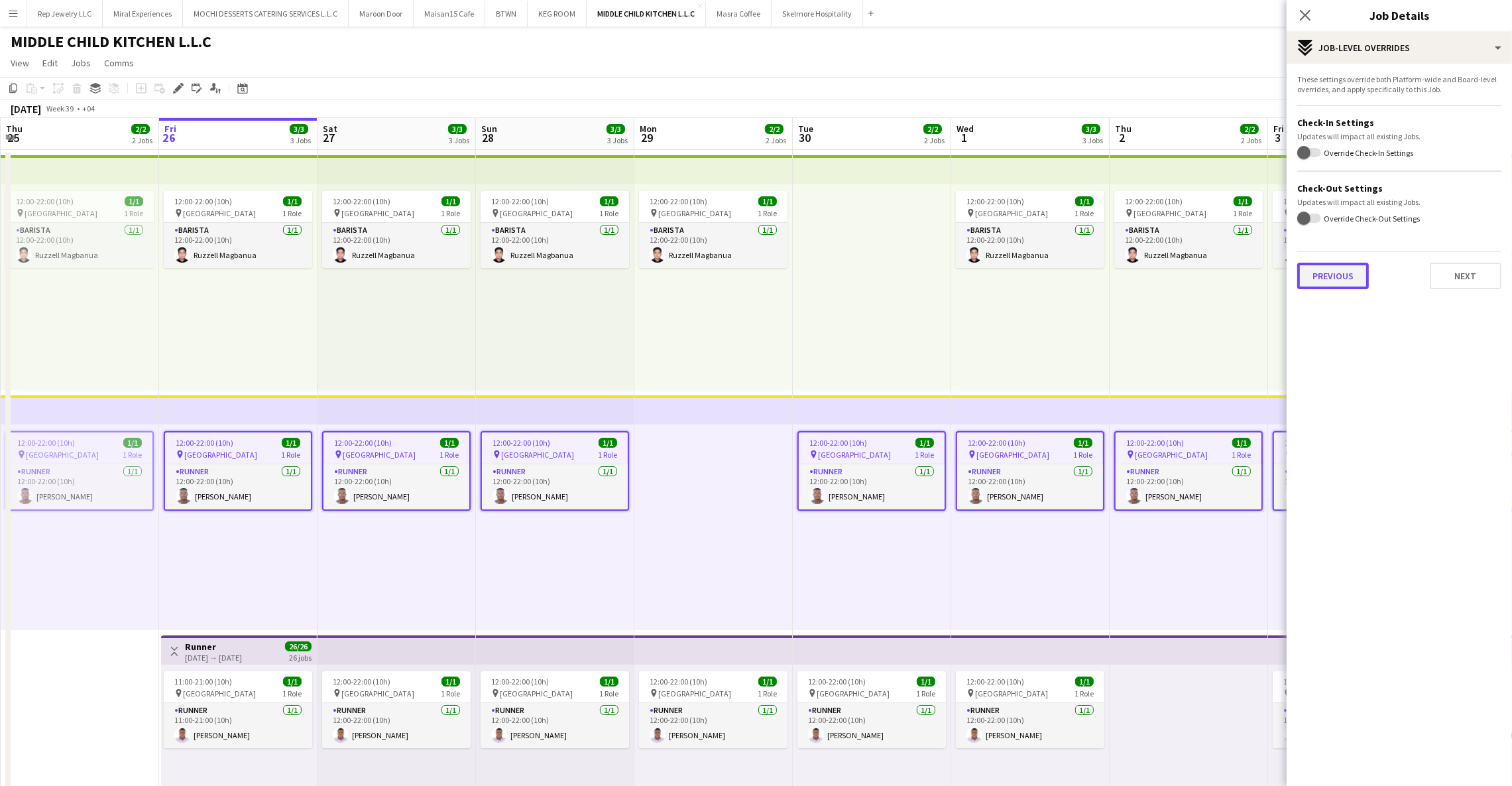
click at [1322, 264] on button "Previous" at bounding box center [1333, 276] width 72 height 27
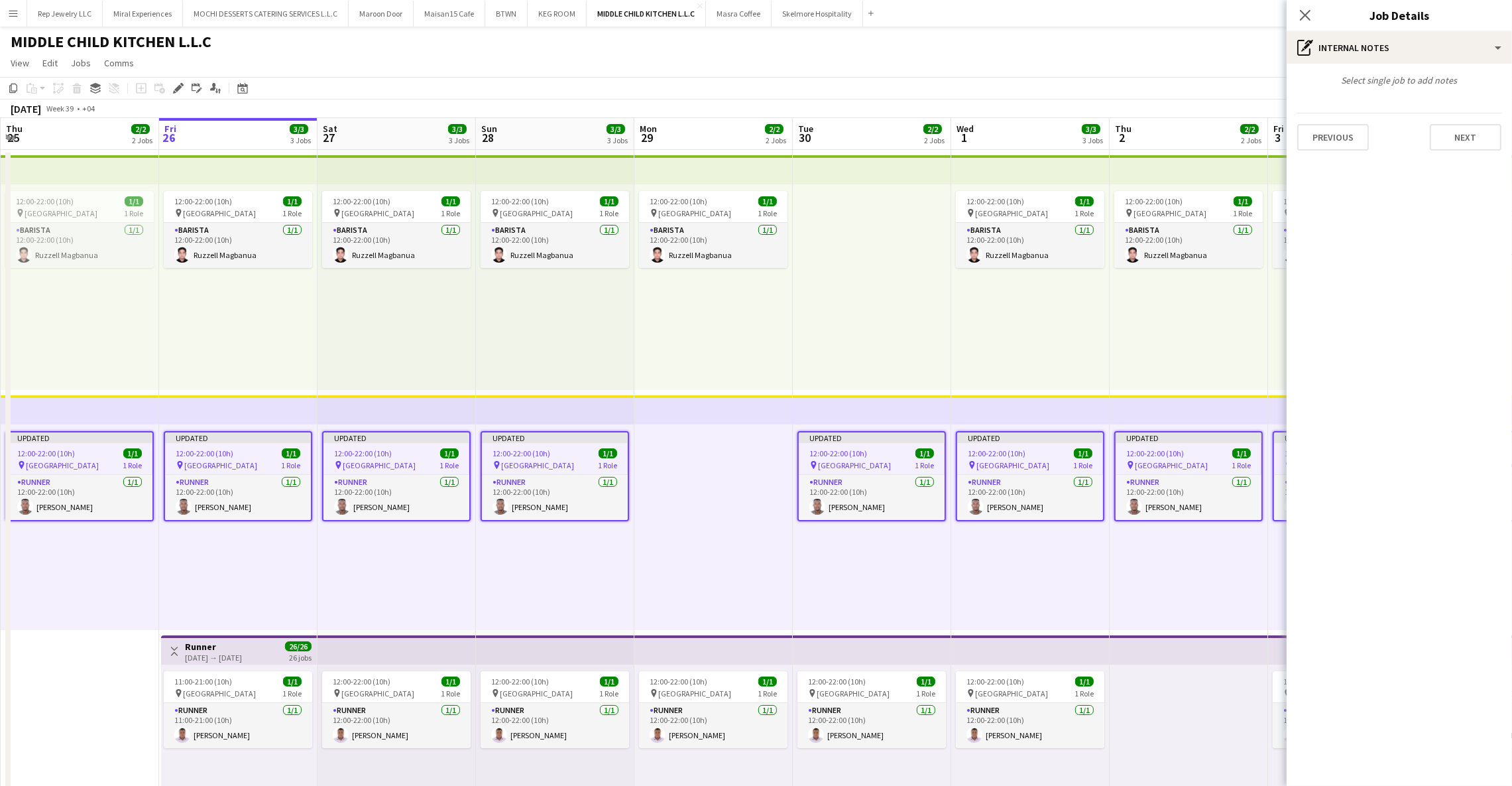
click at [1358, 154] on div "Select single job to add notes Previous Next" at bounding box center [1399, 112] width 225 height 98
click at [1355, 145] on button "Previous" at bounding box center [1333, 137] width 72 height 27
click at [1357, 136] on div at bounding box center [1399, 130] width 205 height 34
paste input "**********"
type input "**********"
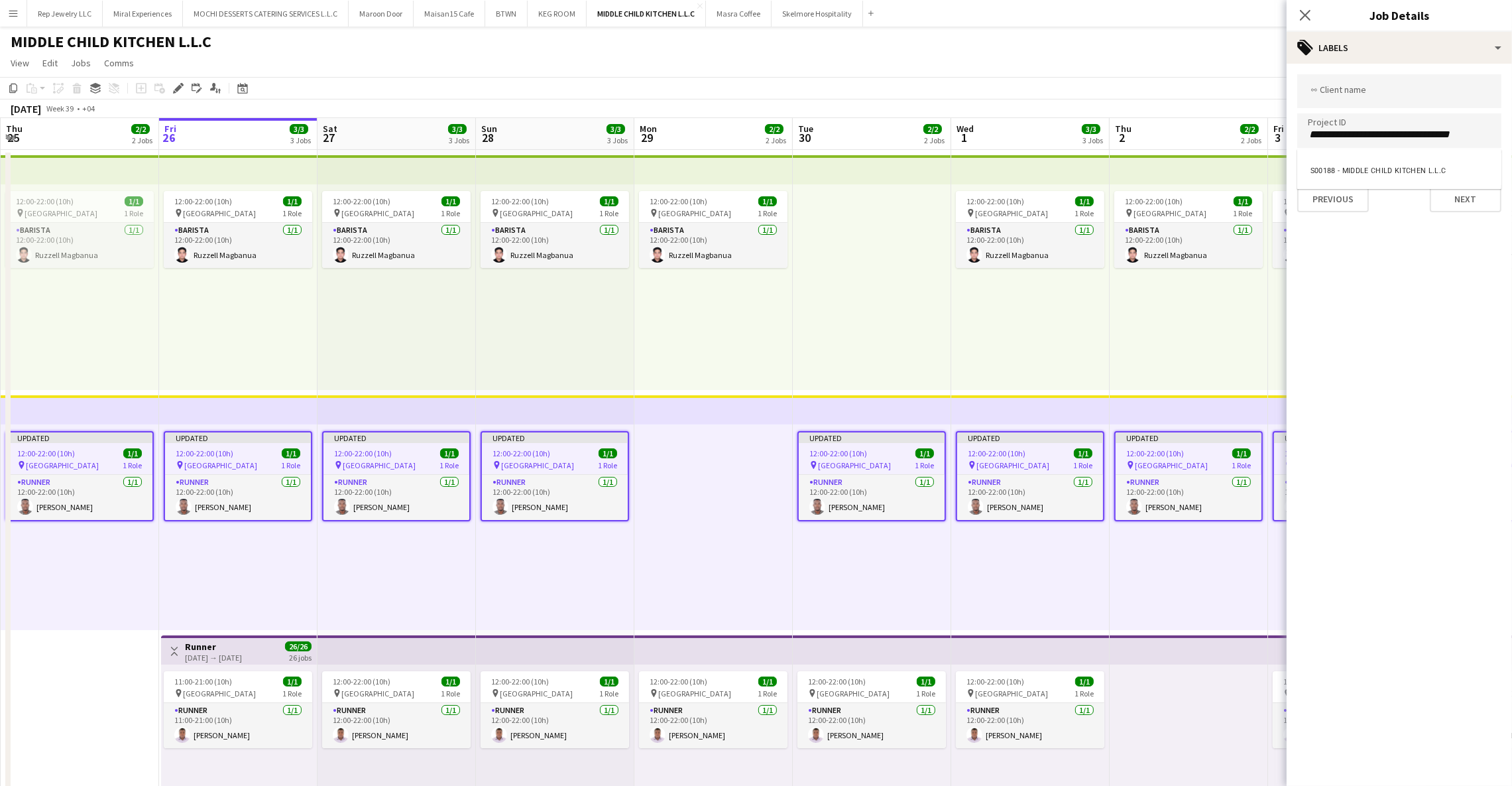
drag, startPoint x: 1349, startPoint y: 132, endPoint x: 1423, endPoint y: 134, distance: 74.0
click at [1457, 136] on div at bounding box center [1399, 393] width 225 height 786
drag, startPoint x: 1351, startPoint y: 130, endPoint x: 1494, endPoint y: 131, distance: 143.0
click at [1494, 131] on div "**********" at bounding box center [1399, 130] width 205 height 34
click at [1395, 96] on input "Type to search client labels..." at bounding box center [1400, 92] width 183 height 12
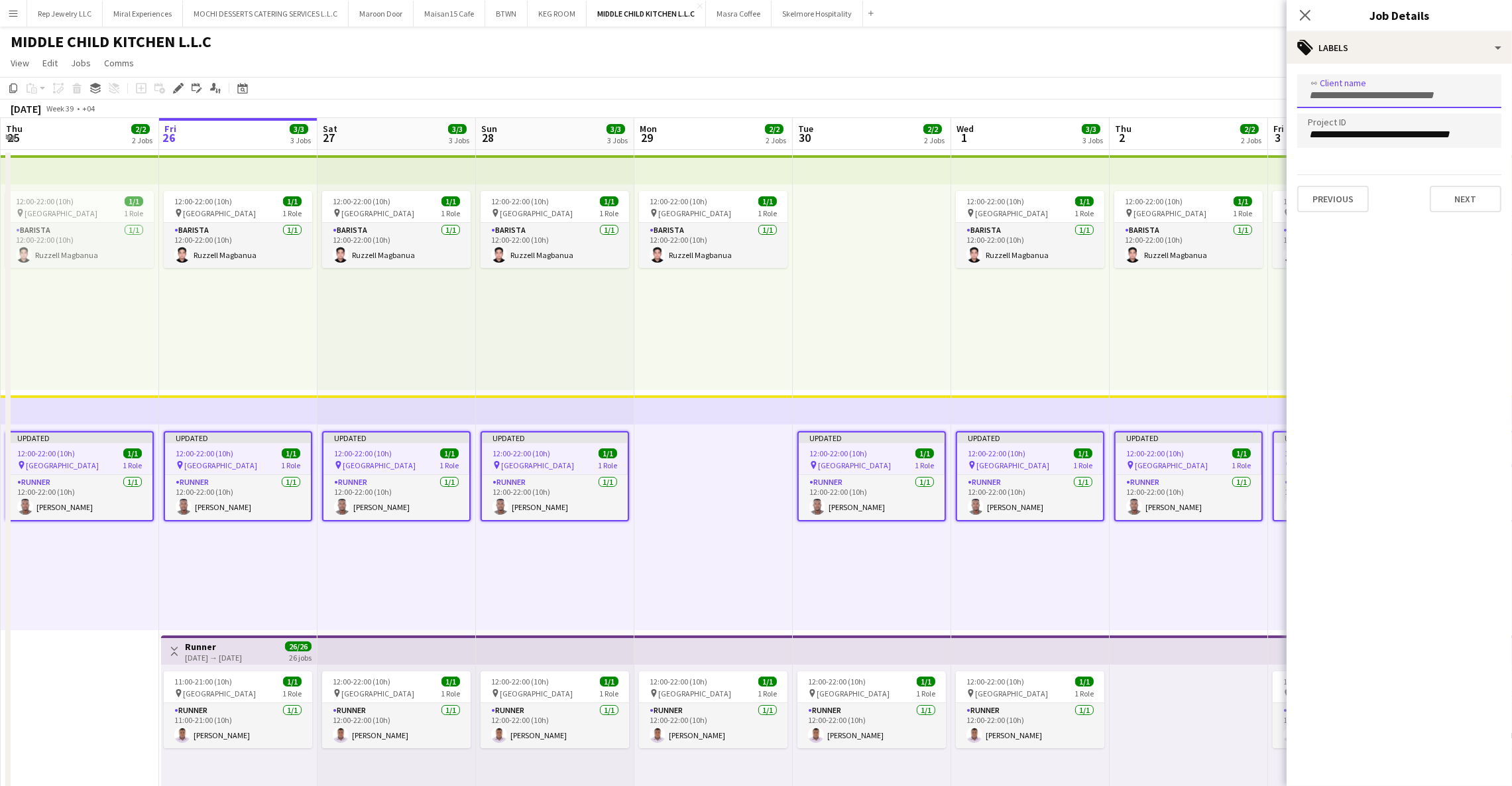
paste input "**********"
type input "**********"
click at [1300, 13] on div at bounding box center [1399, 393] width 225 height 786
click at [1307, 15] on icon "Close pop-in" at bounding box center [1305, 15] width 13 height 13
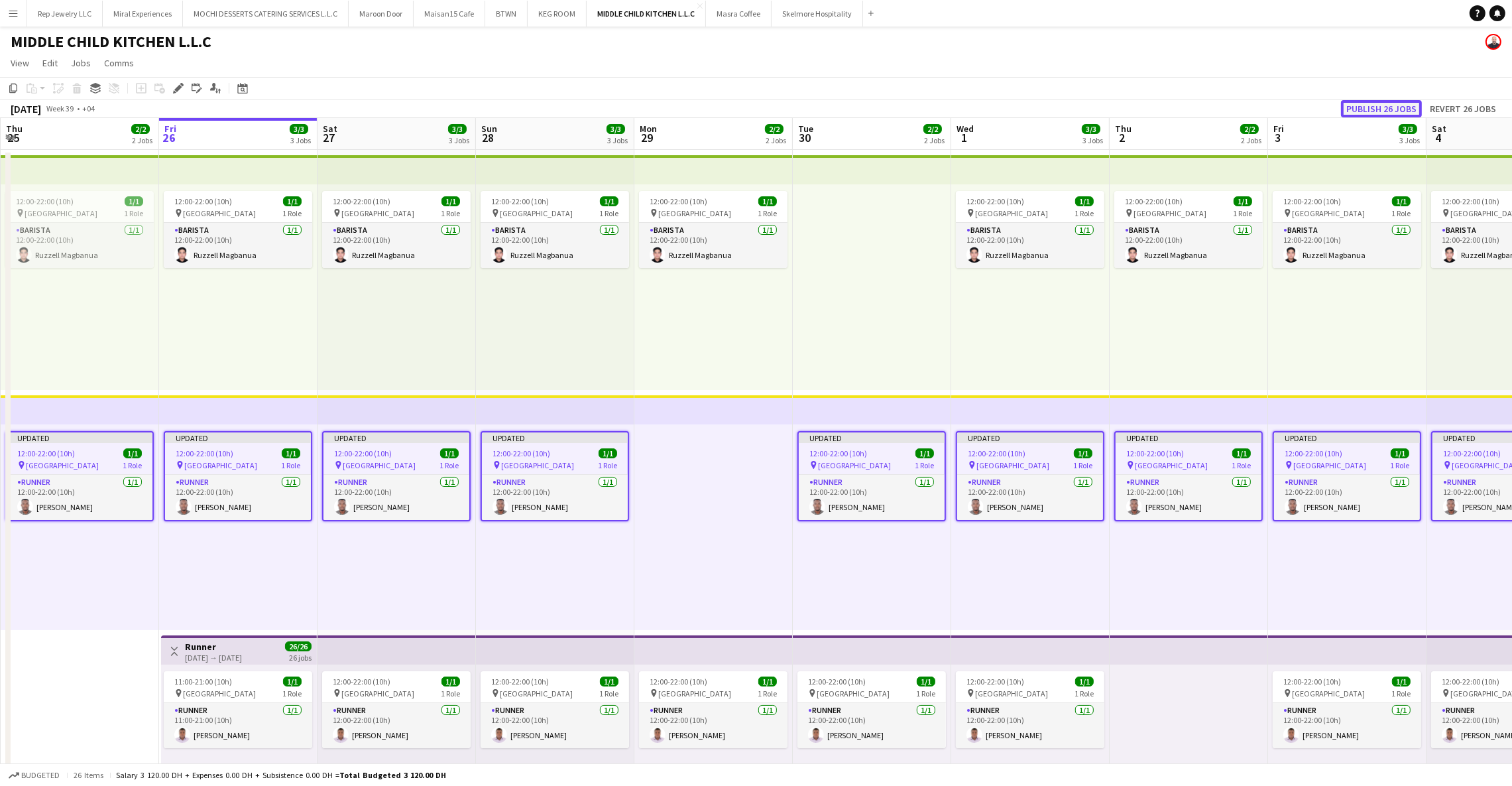
click at [1359, 106] on button "Publish 26 jobs" at bounding box center [1381, 109] width 81 height 17
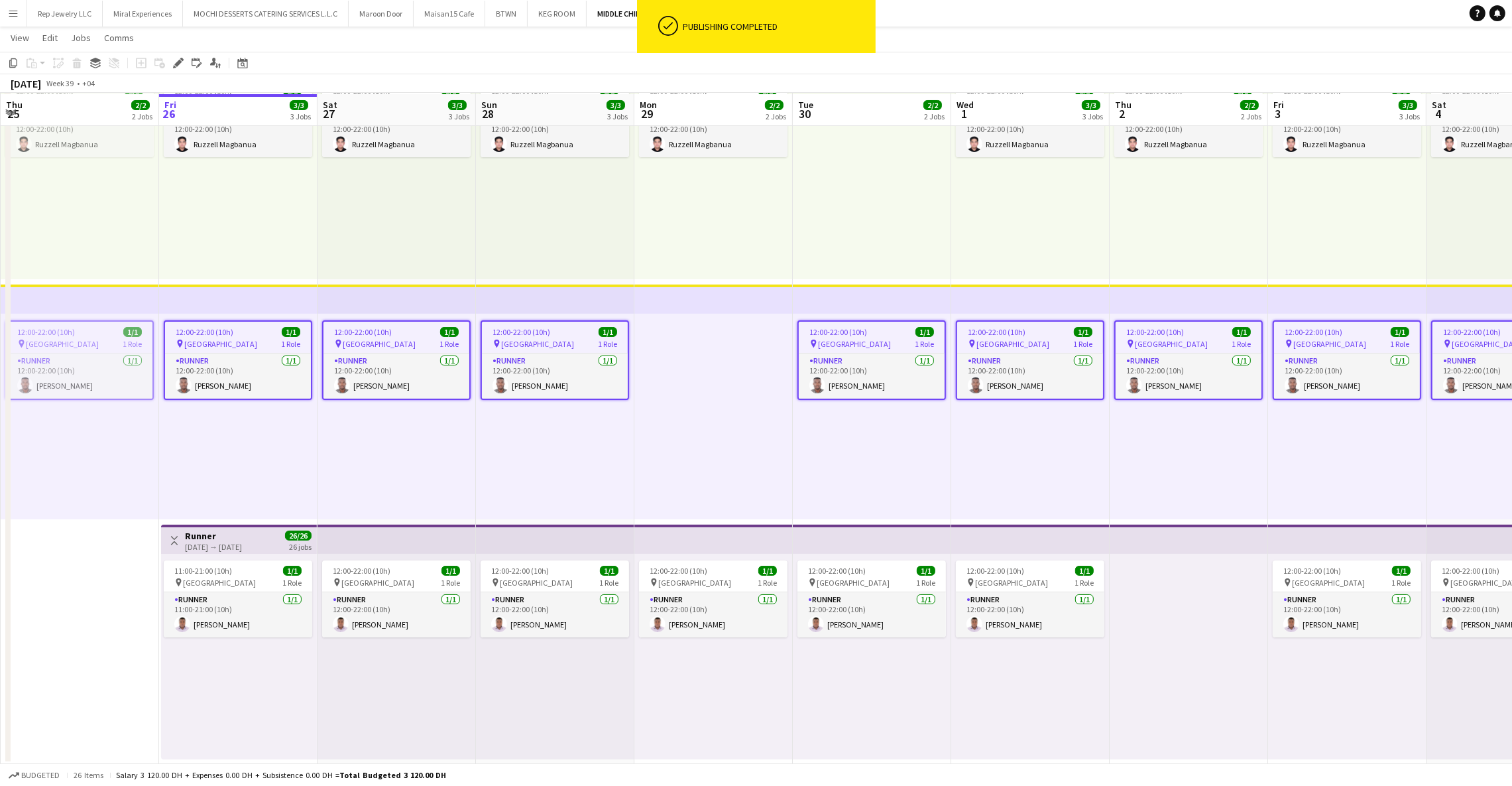
scroll to position [110, 0]
click at [373, 540] on app-top-bar at bounding box center [396, 539] width 158 height 29
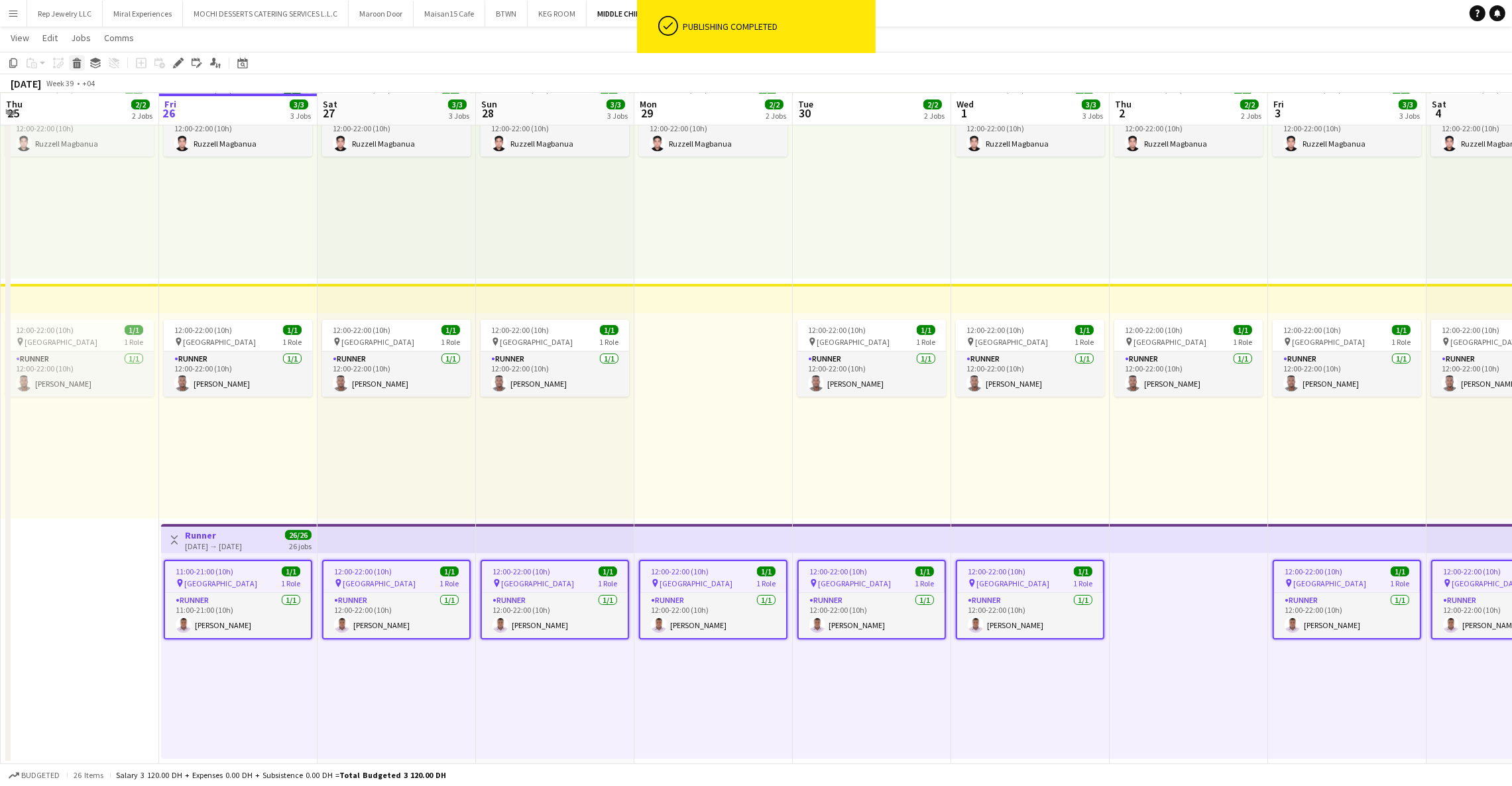
click at [74, 63] on icon at bounding box center [77, 65] width 8 height 7
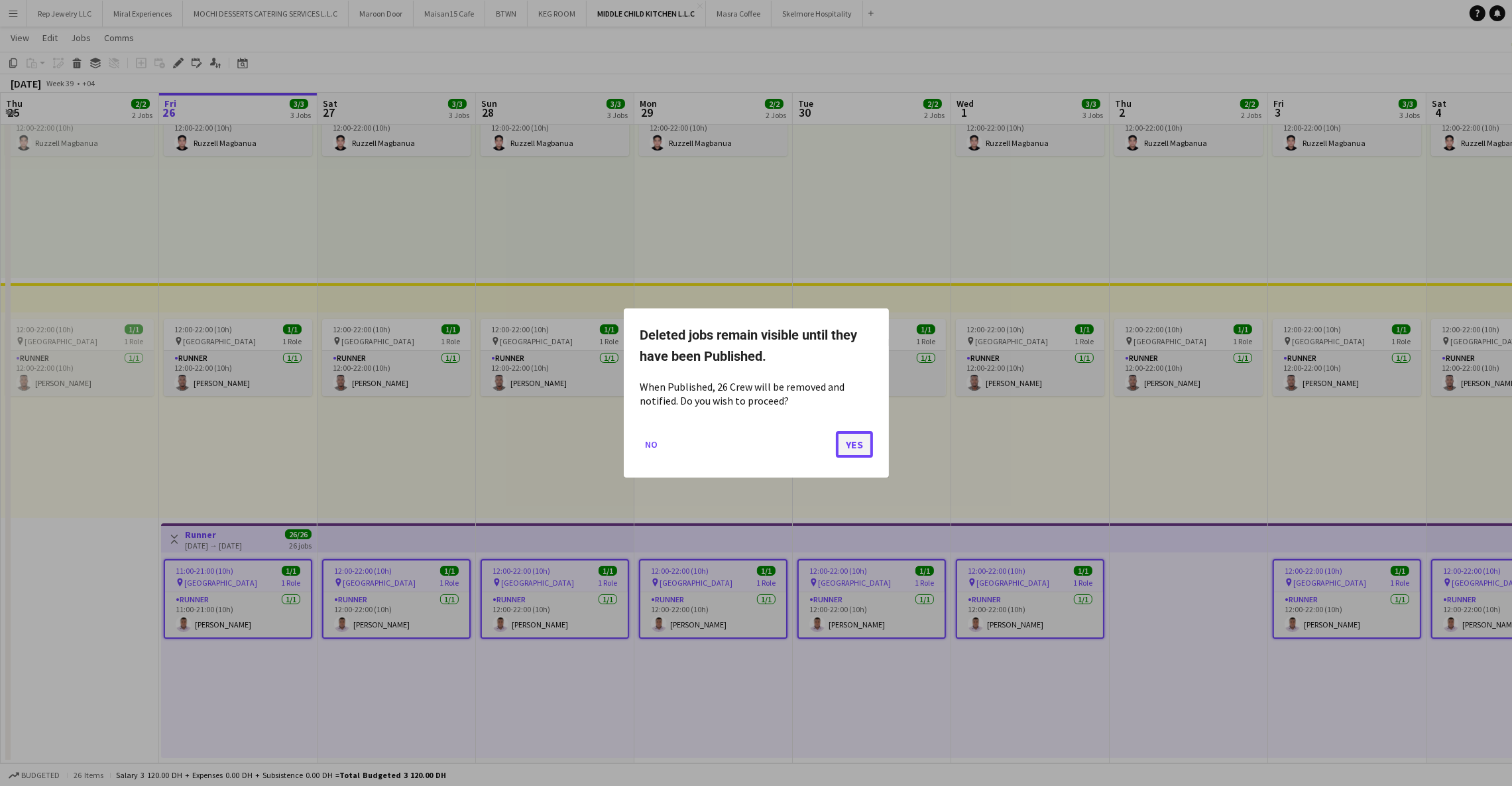
click at [854, 443] on button "Yes" at bounding box center [854, 444] width 37 height 27
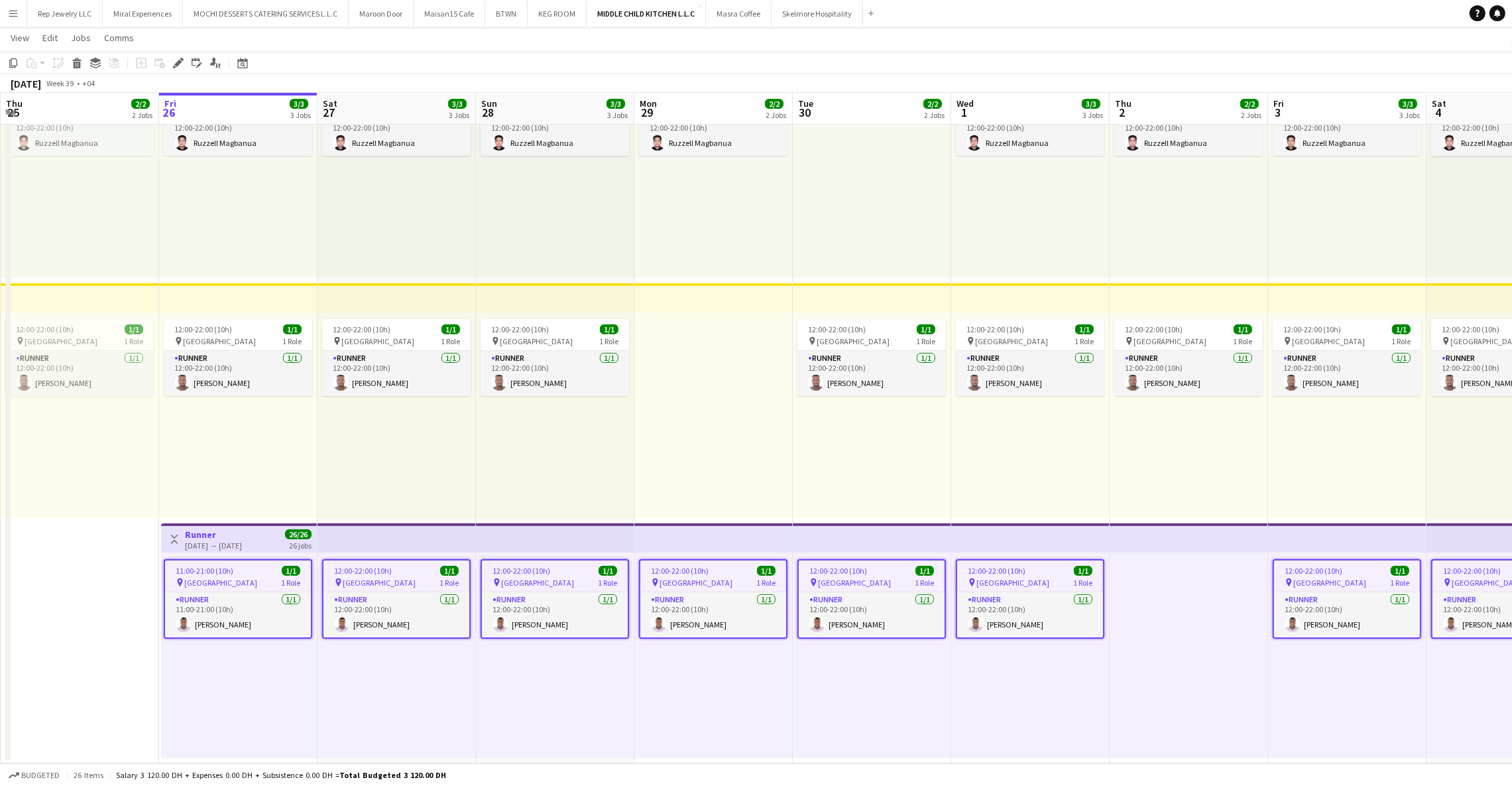
scroll to position [110, 0]
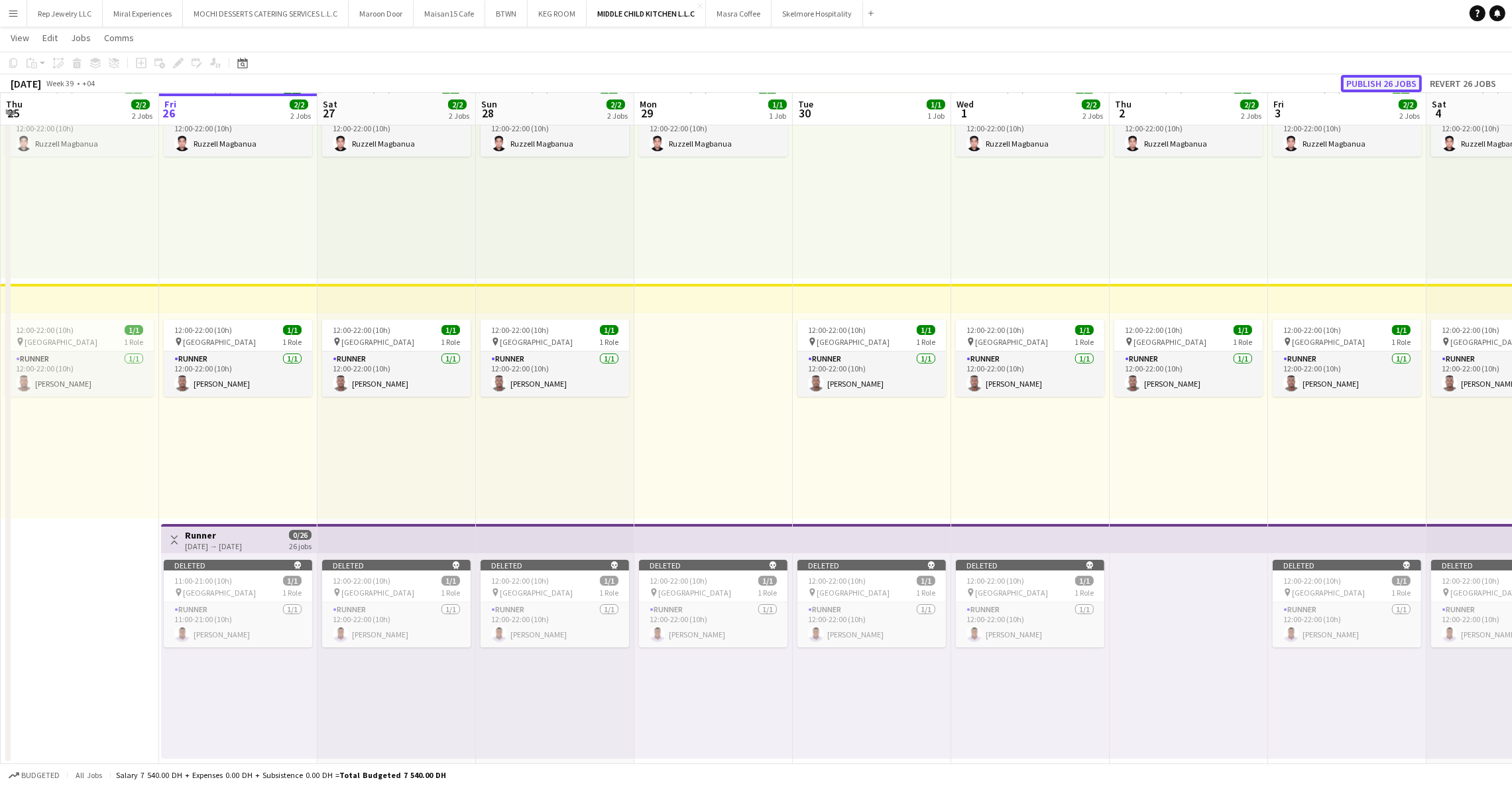
click at [1374, 86] on button "Publish 26 jobs" at bounding box center [1381, 84] width 81 height 17
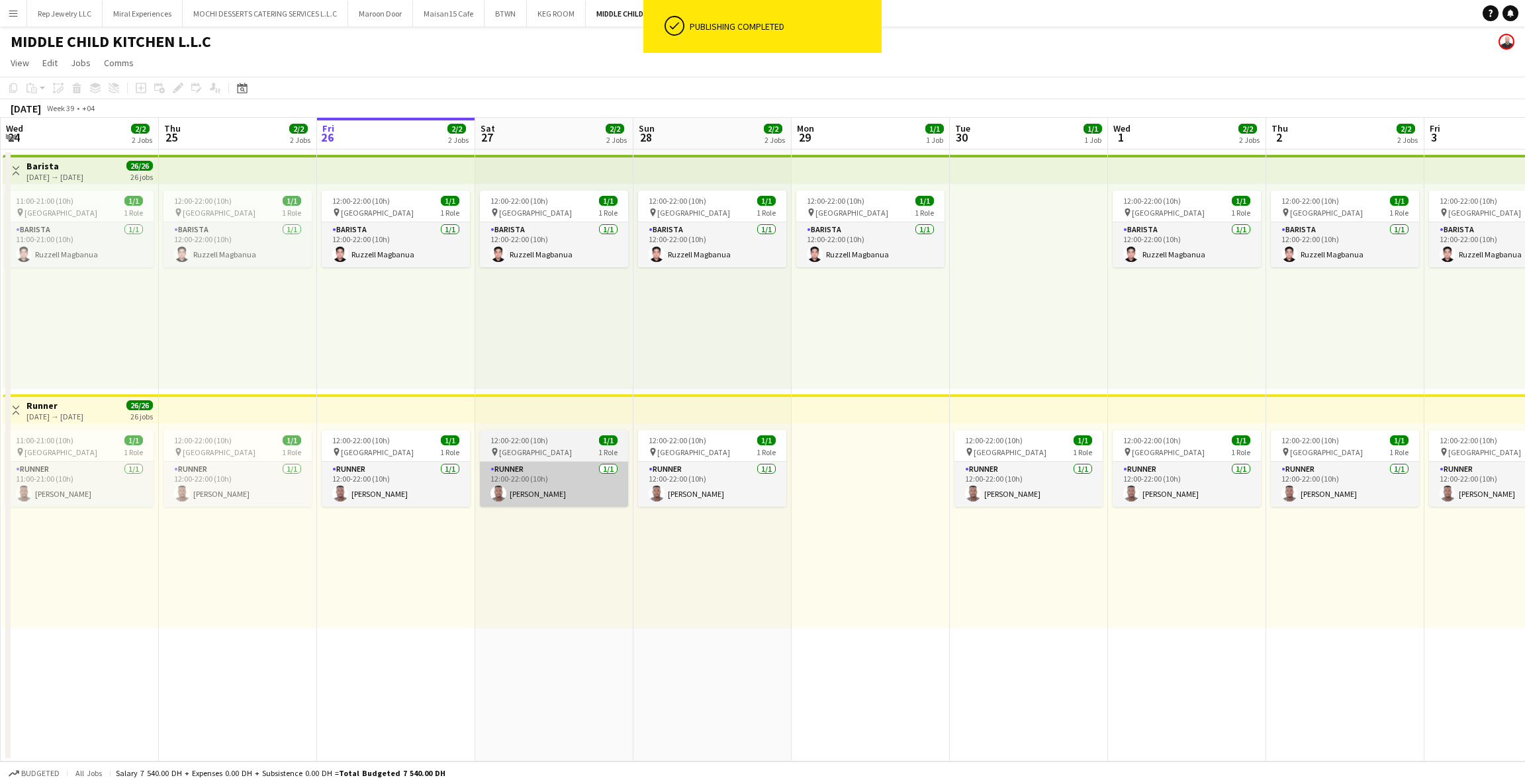
scroll to position [0, 416]
